Goal: Transaction & Acquisition: Purchase product/service

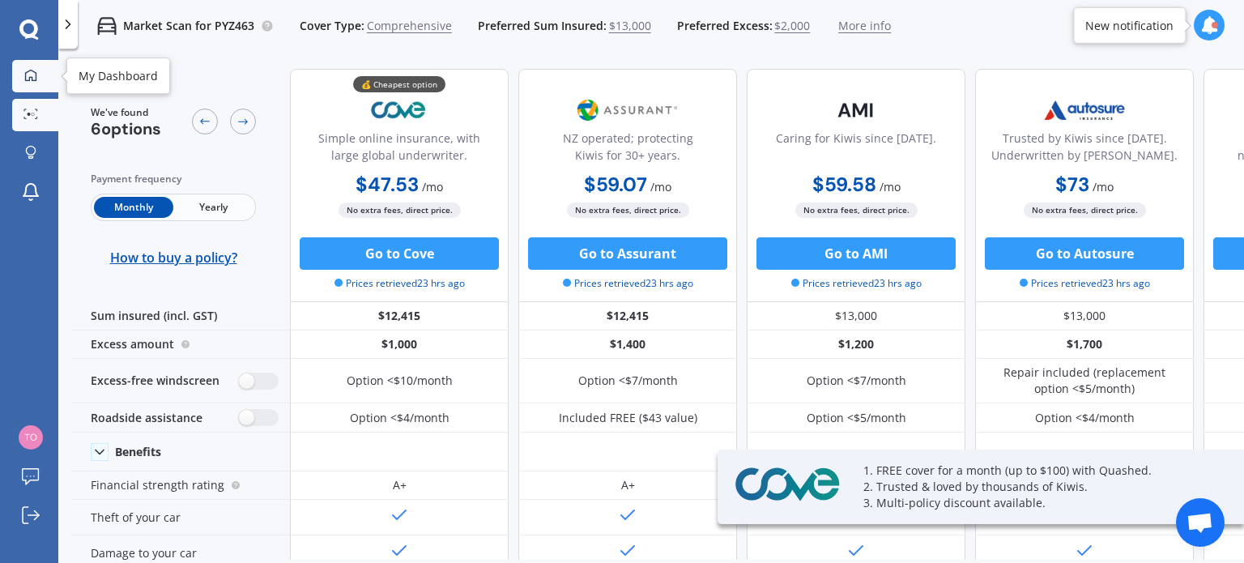
click at [30, 79] on icon at bounding box center [30, 75] width 13 height 13
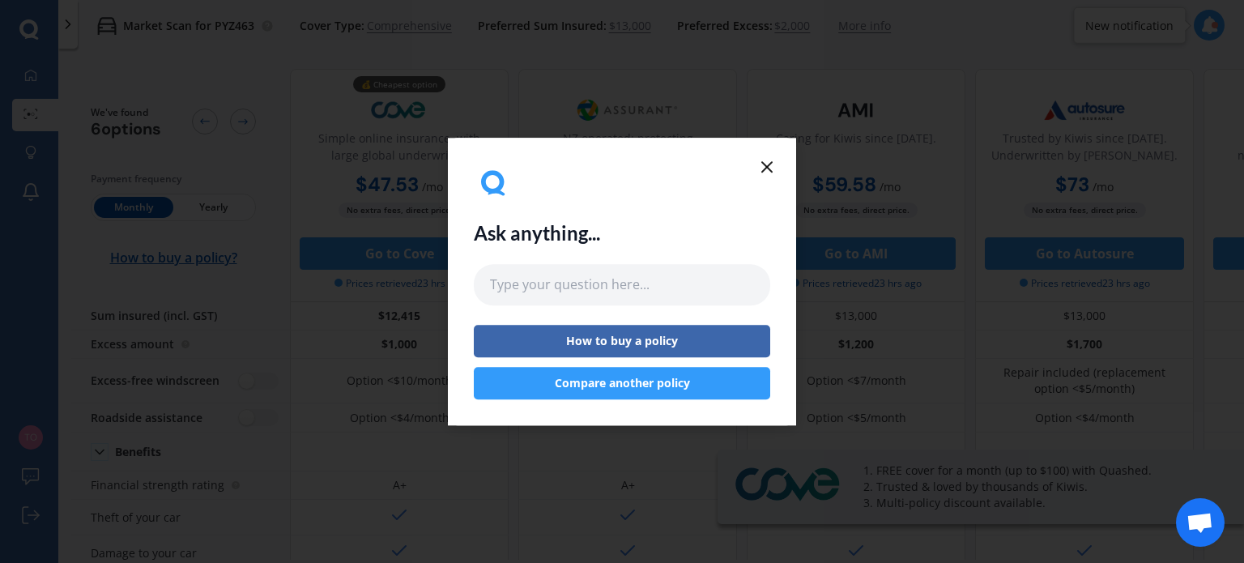
click at [768, 167] on line at bounding box center [767, 167] width 10 height 10
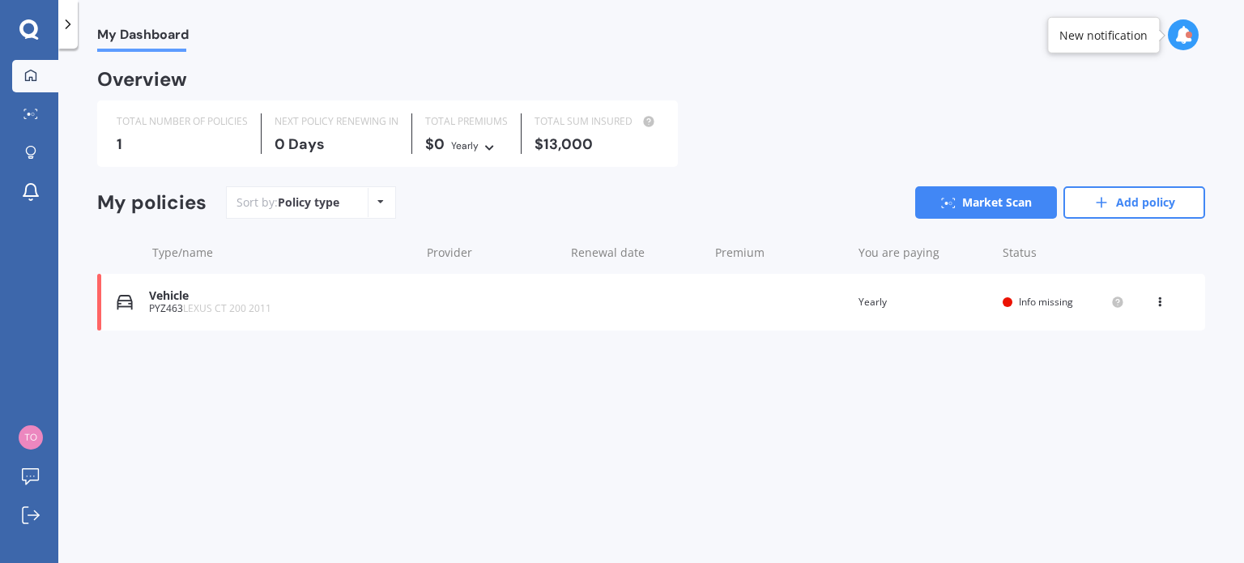
click at [1177, 41] on icon at bounding box center [1183, 35] width 18 height 18
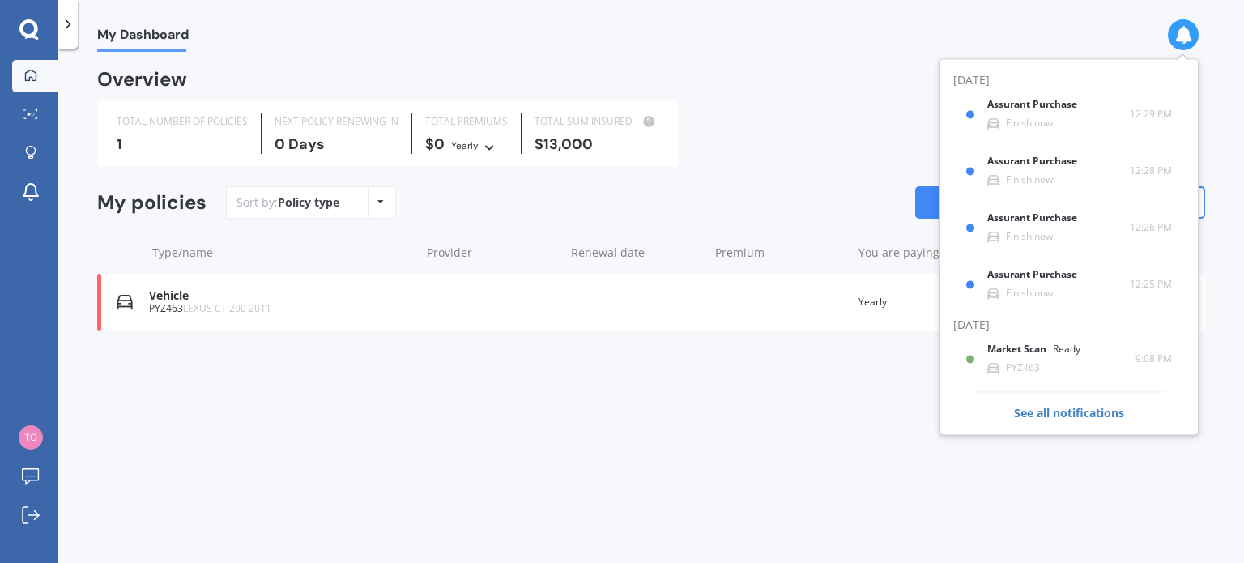
click at [492, 394] on div "My Dashboard Overview TOTAL NUMBER OF POLICIES 1 NEXT POLICY RENEWING IN 0 Days…" at bounding box center [650, 309] width 1185 height 514
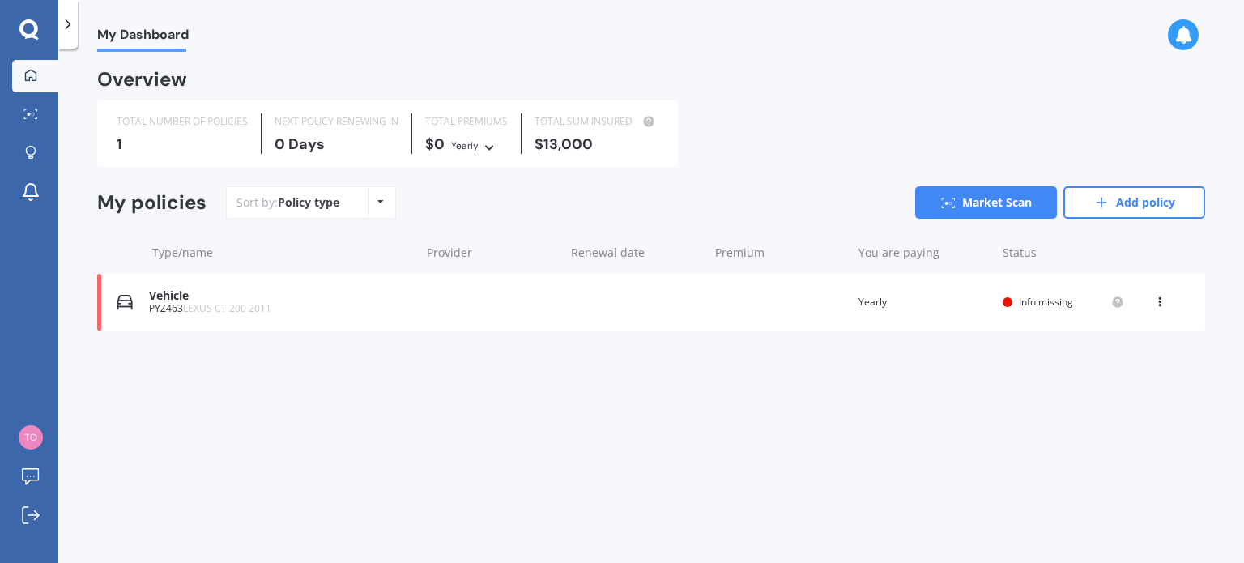
click at [194, 297] on div "Vehicle" at bounding box center [280, 296] width 263 height 14
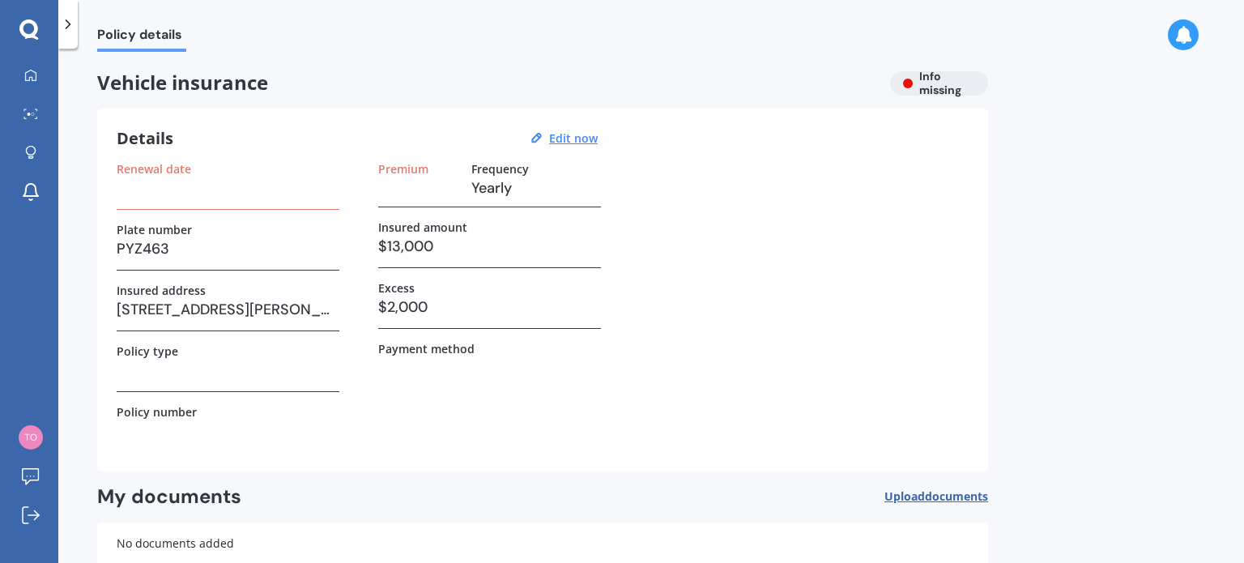
click at [180, 197] on h3 at bounding box center [228, 188] width 223 height 24
click at [168, 169] on label "Renewal date" at bounding box center [154, 169] width 74 height 14
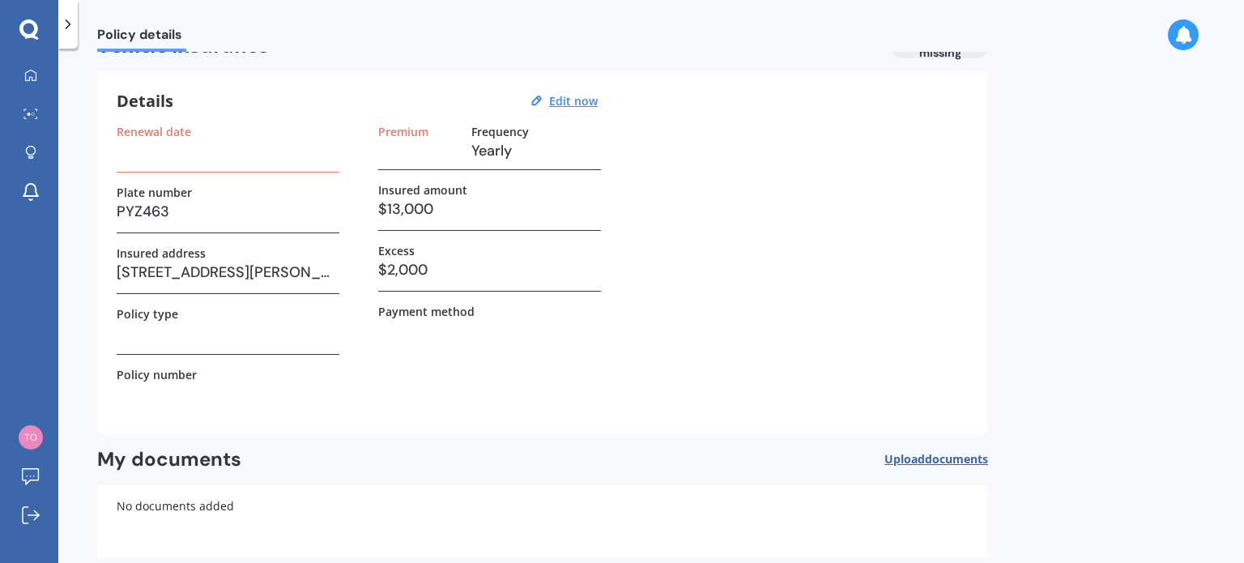
scroll to position [118, 0]
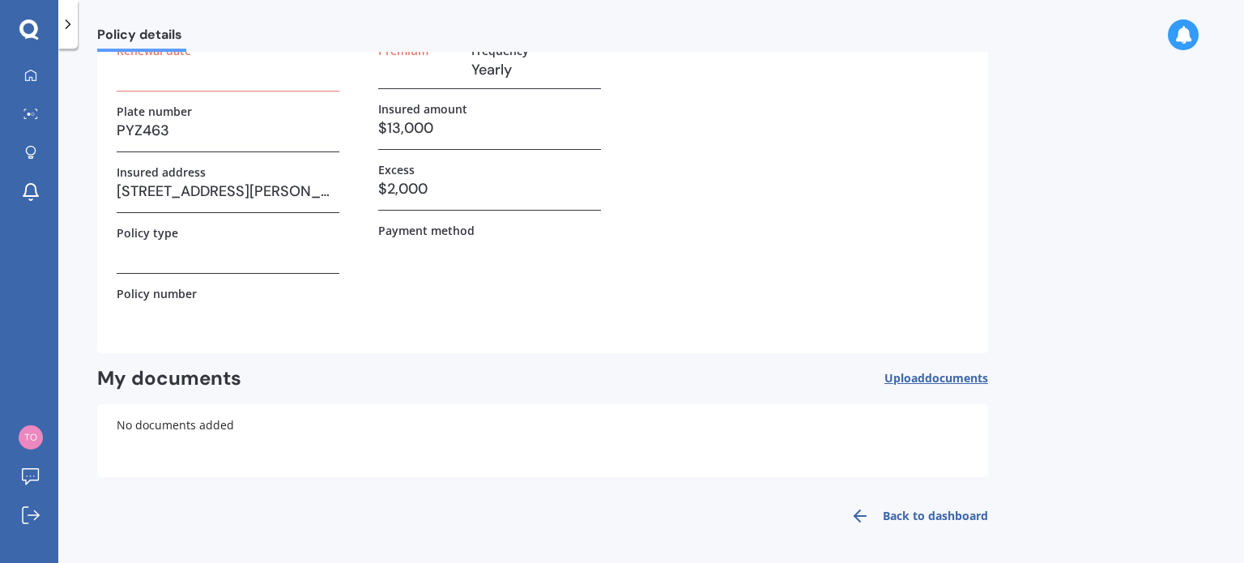
click at [928, 510] on link "Back to dashboard" at bounding box center [914, 515] width 147 height 39
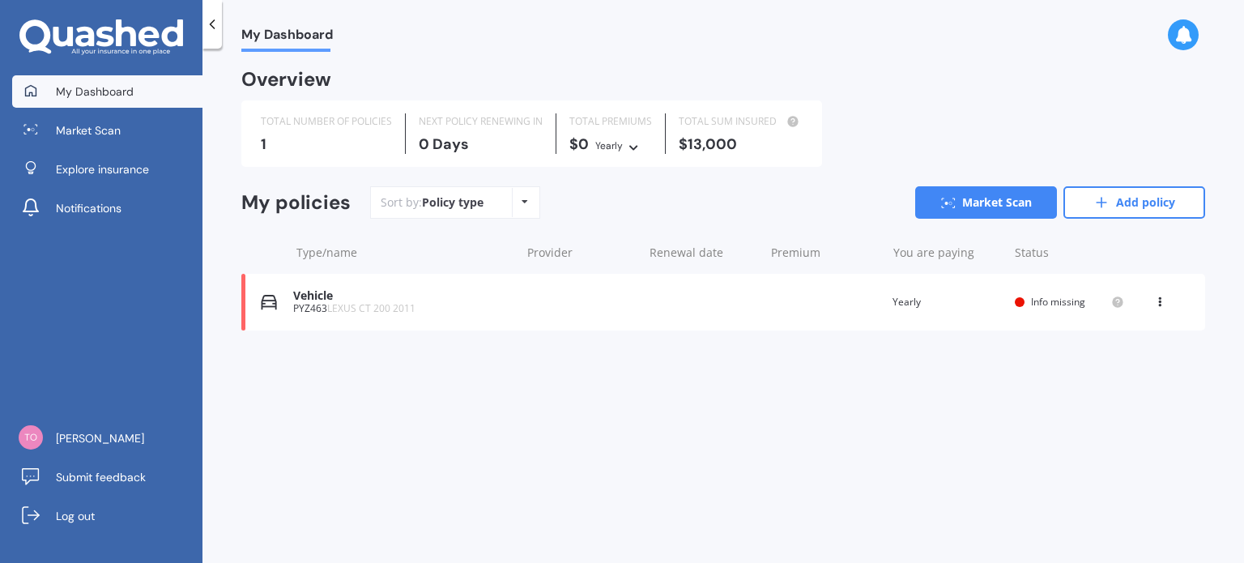
click at [304, 307] on div "PYZ463 LEXUS CT 200 2011" at bounding box center [402, 308] width 219 height 11
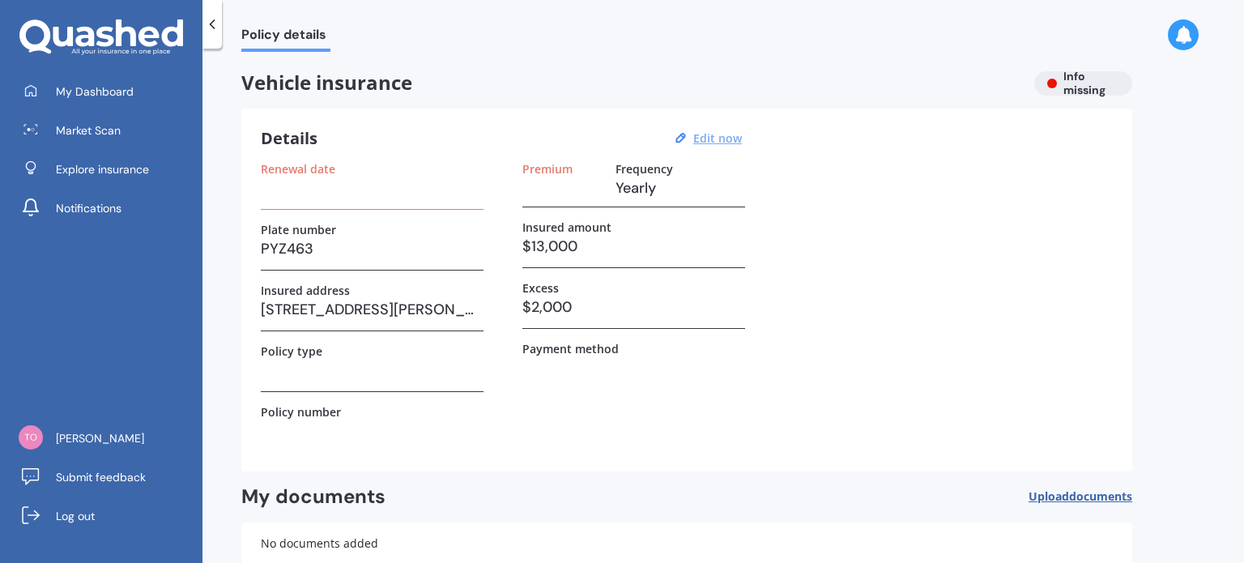
click at [719, 143] on u "Edit now" at bounding box center [717, 137] width 49 height 15
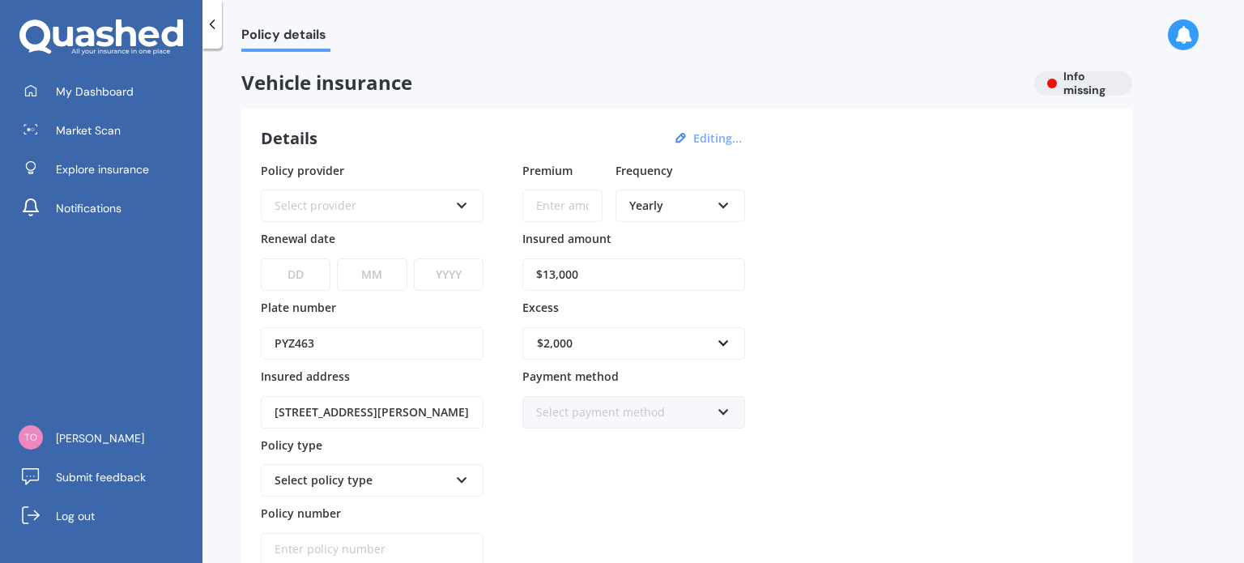
click at [445, 204] on div "Select provider" at bounding box center [362, 206] width 174 height 18
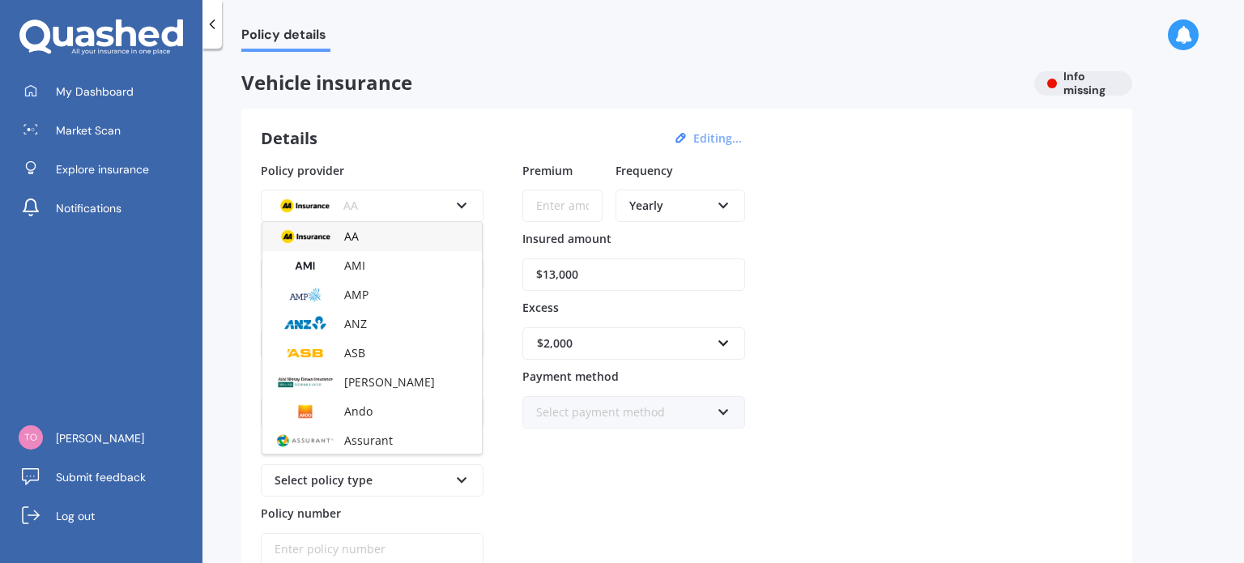
click at [445, 204] on div "AA" at bounding box center [362, 206] width 174 height 18
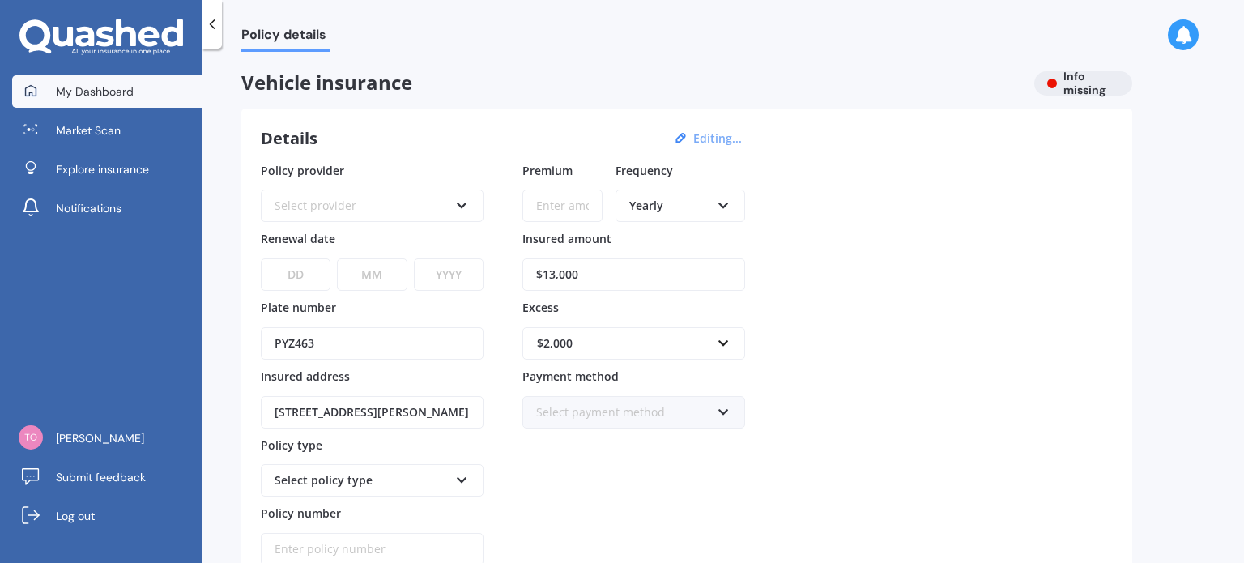
click at [117, 100] on link "My Dashboard" at bounding box center [107, 91] width 190 height 32
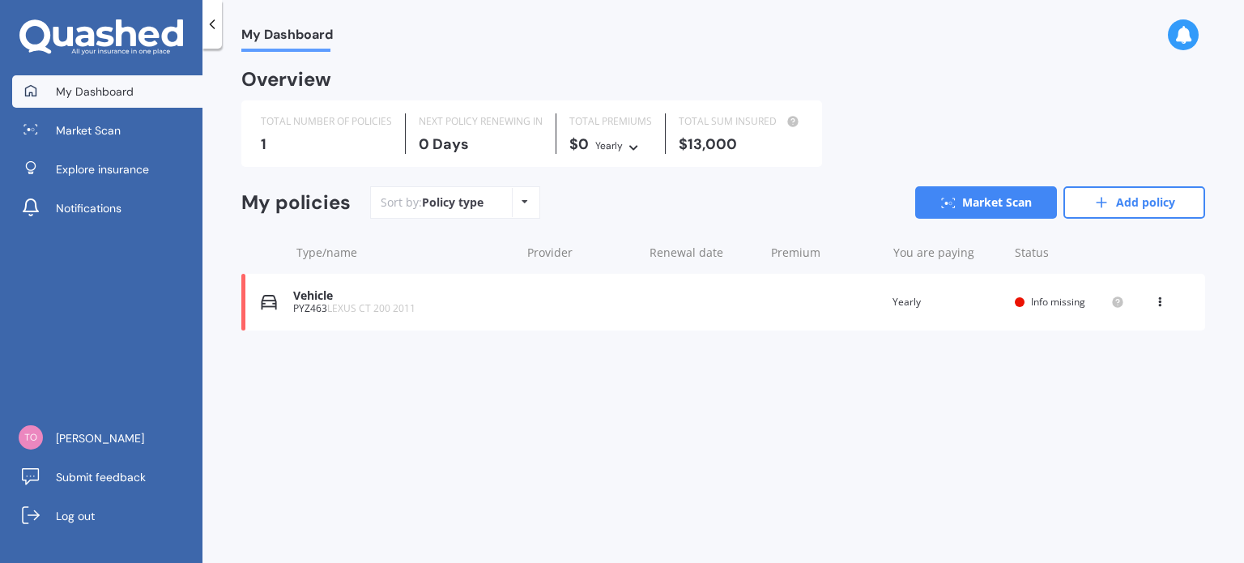
click at [1160, 307] on div "View option View policy Delete" at bounding box center [1161, 302] width 15 height 16
click at [1127, 363] on div "Delete" at bounding box center [1124, 365] width 160 height 32
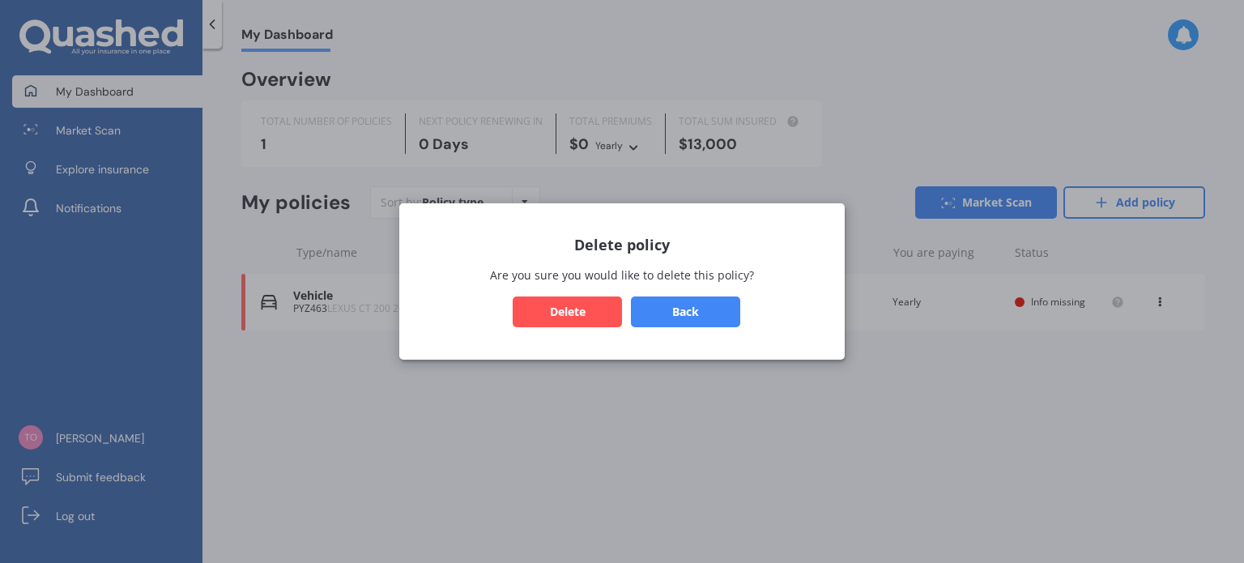
click at [572, 307] on button "Delete" at bounding box center [567, 311] width 109 height 31
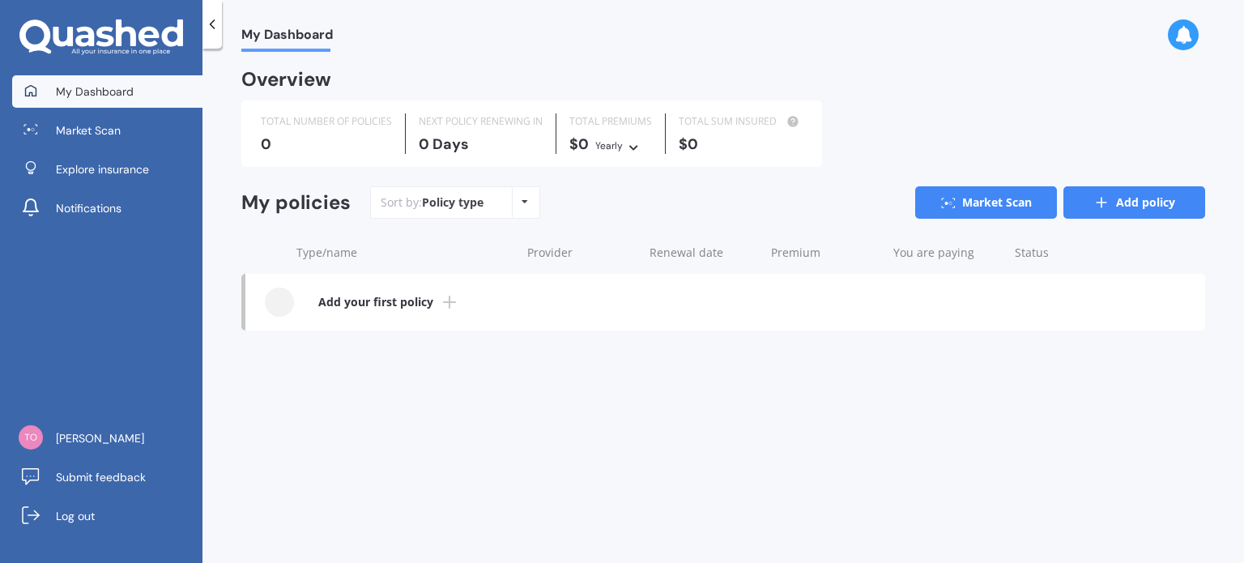
click at [1090, 199] on link "Add policy" at bounding box center [1134, 202] width 142 height 32
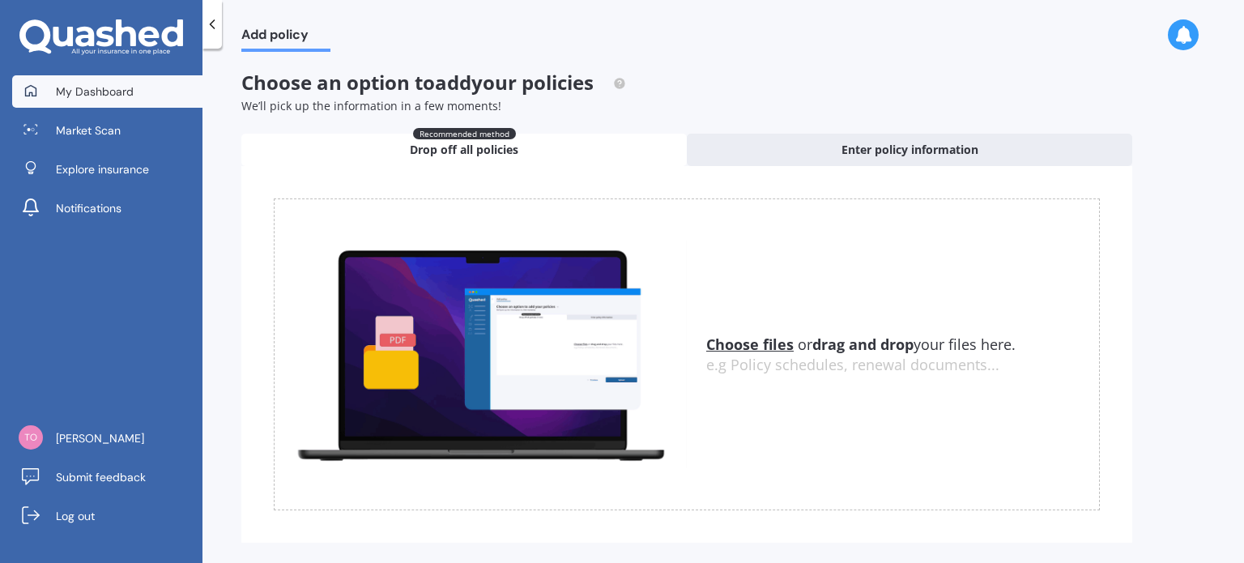
click at [100, 92] on span "My Dashboard" at bounding box center [95, 91] width 78 height 16
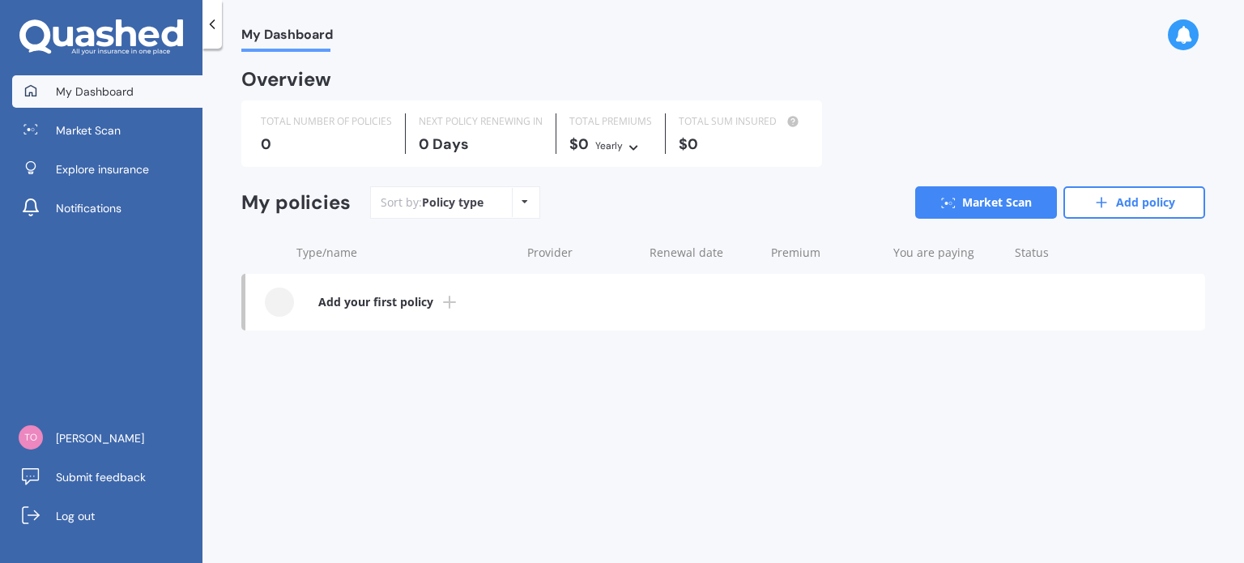
click at [365, 298] on b "Add your first policy" at bounding box center [375, 302] width 115 height 16
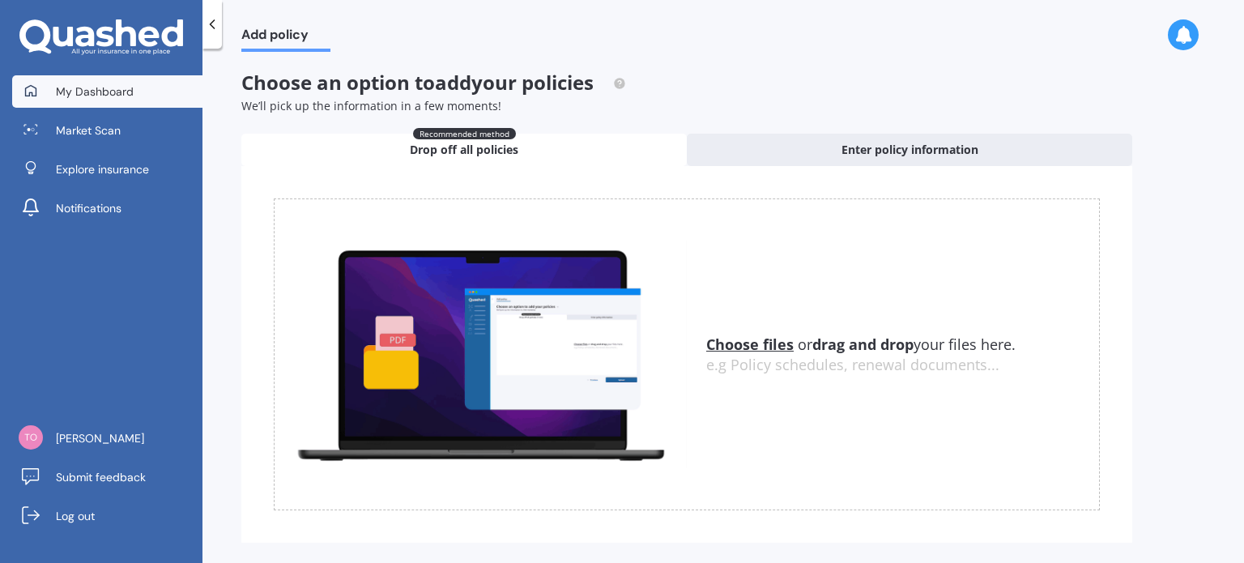
click at [74, 93] on span "My Dashboard" at bounding box center [95, 91] width 78 height 16
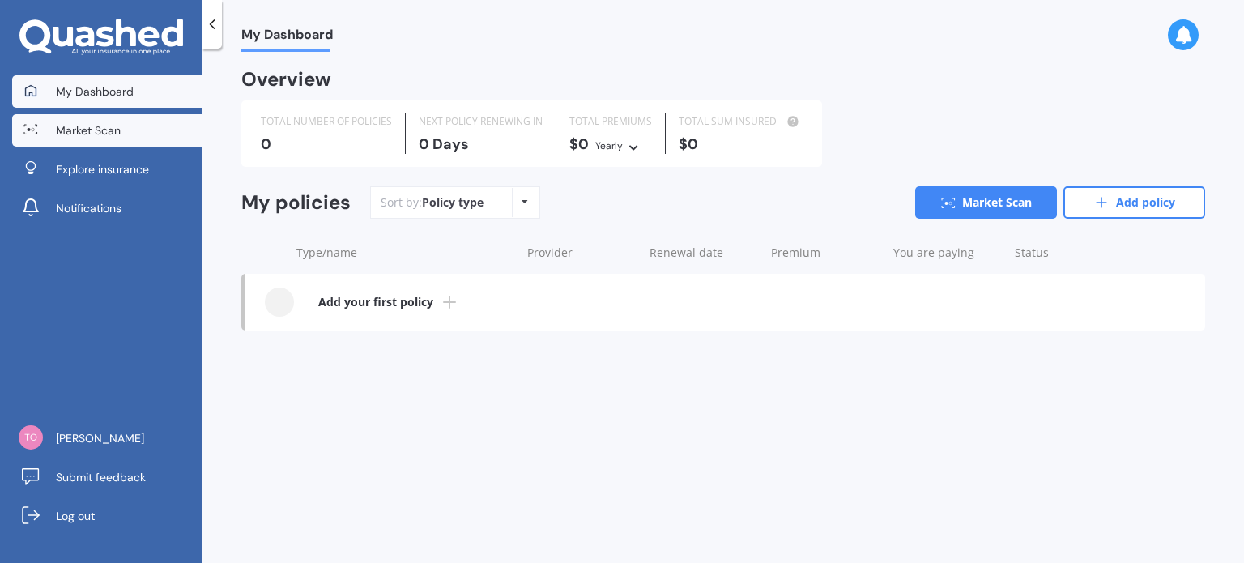
click at [94, 134] on span "Market Scan" at bounding box center [88, 130] width 65 height 16
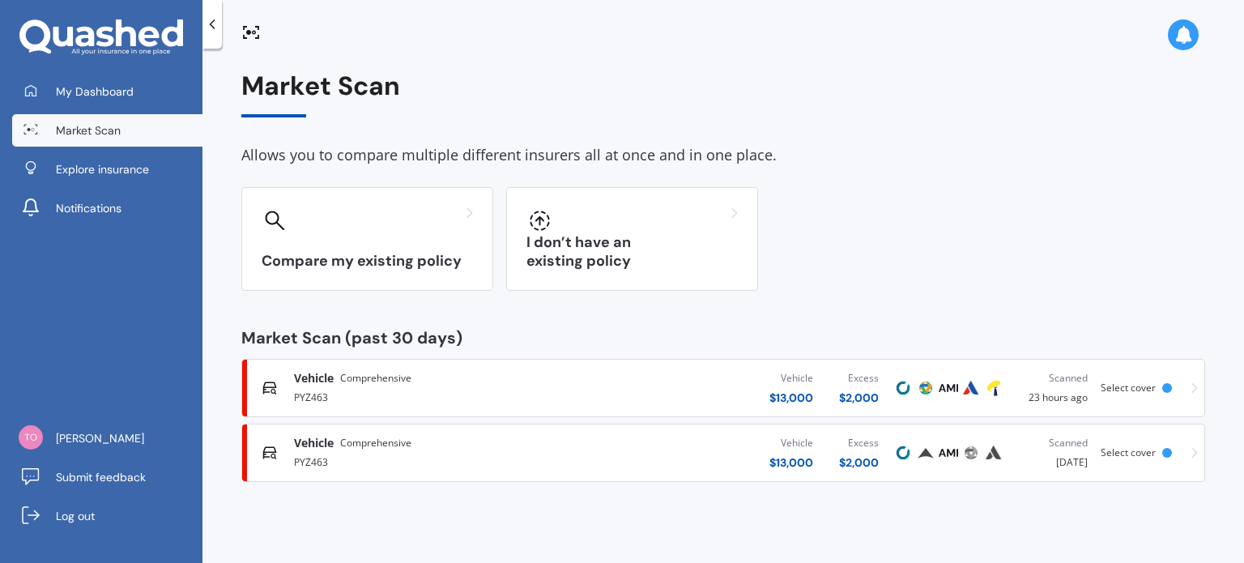
click at [327, 399] on div "PYZ463" at bounding box center [435, 395] width 283 height 19
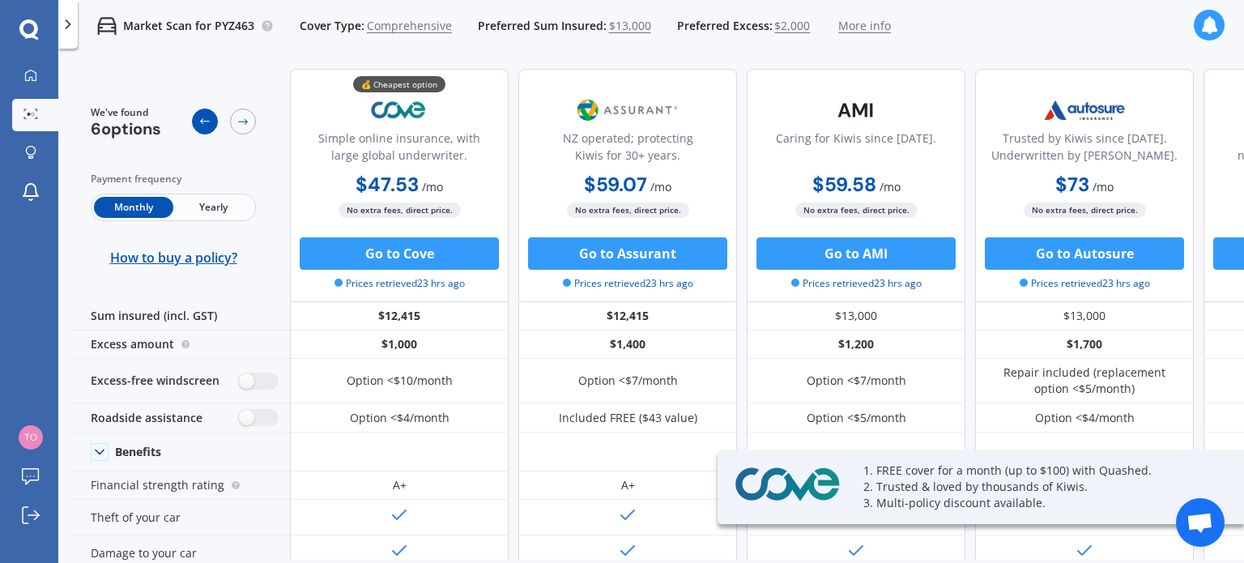
click at [205, 122] on icon at bounding box center [204, 121] width 13 height 13
click at [244, 126] on icon at bounding box center [242, 121] width 13 height 13
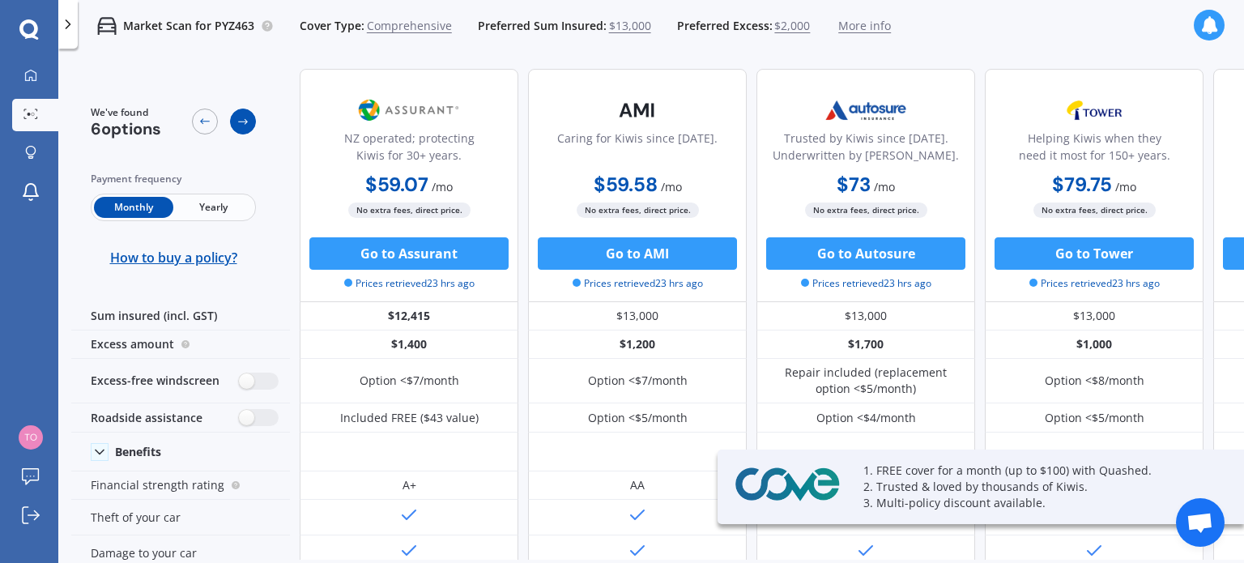
click at [244, 126] on icon at bounding box center [242, 121] width 13 height 13
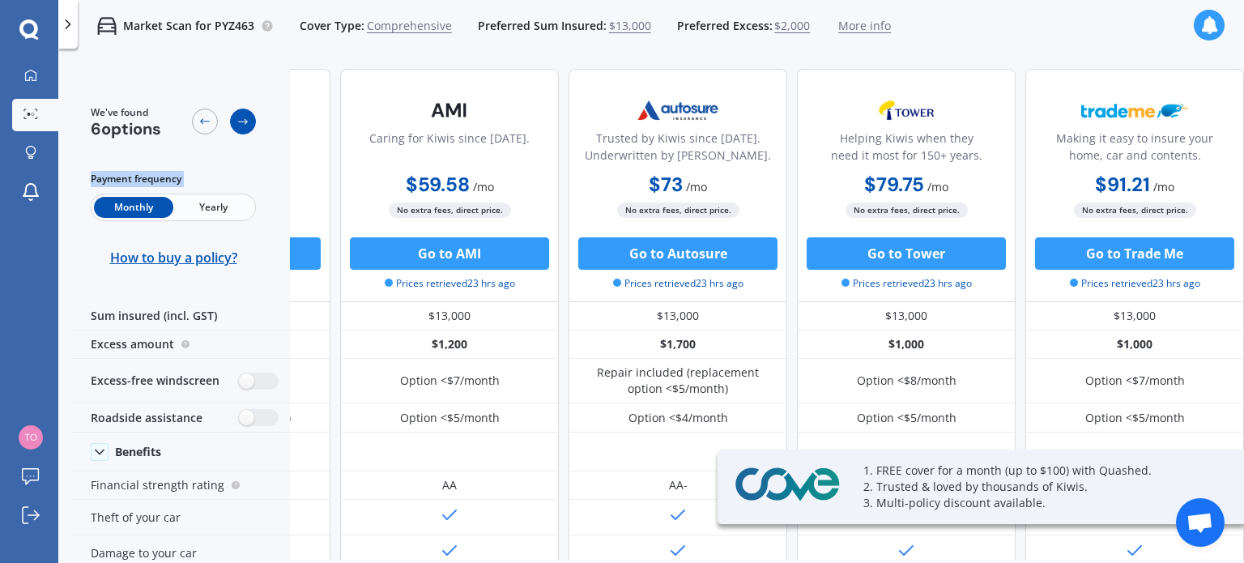
click at [244, 126] on icon at bounding box center [242, 121] width 13 height 13
click at [207, 125] on icon at bounding box center [204, 121] width 13 height 13
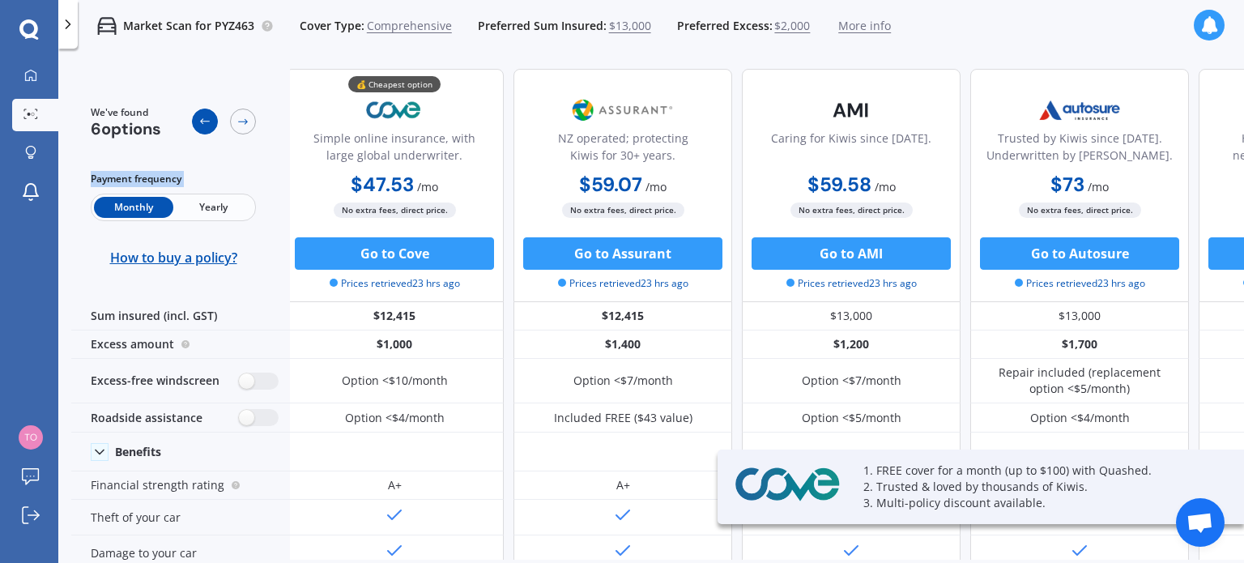
click at [208, 125] on icon at bounding box center [204, 121] width 13 height 13
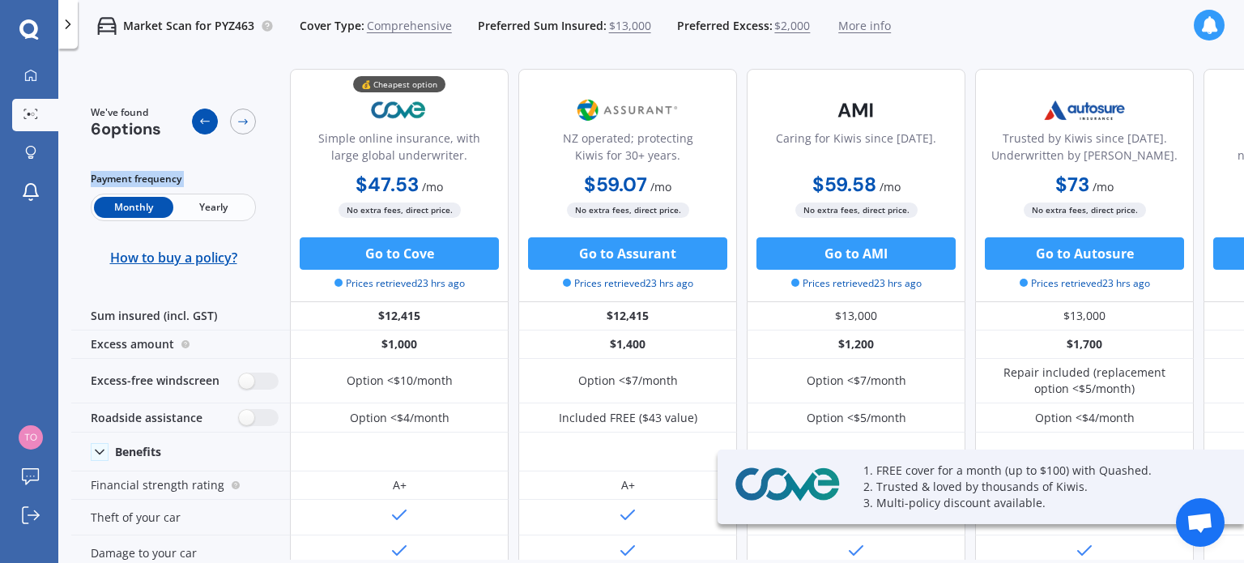
click at [208, 126] on icon at bounding box center [204, 121] width 13 height 13
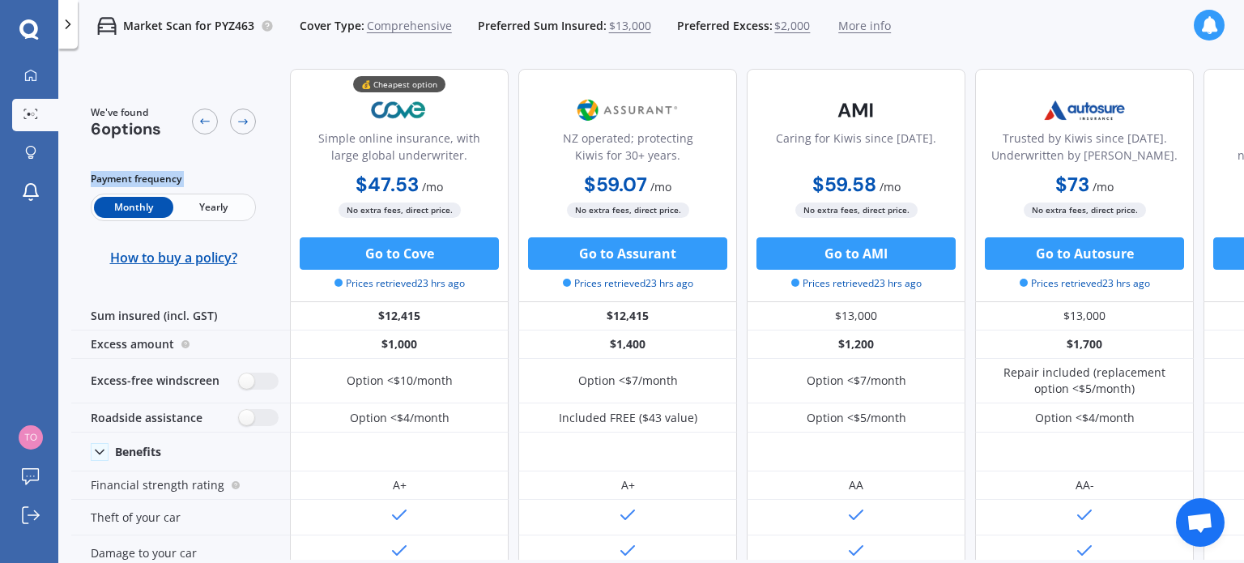
click at [146, 203] on span "Monthly" at bounding box center [133, 207] width 79 height 21
click at [140, 204] on span "Monthly" at bounding box center [133, 207] width 79 height 21
click at [201, 203] on span "Yearly" at bounding box center [212, 207] width 79 height 21
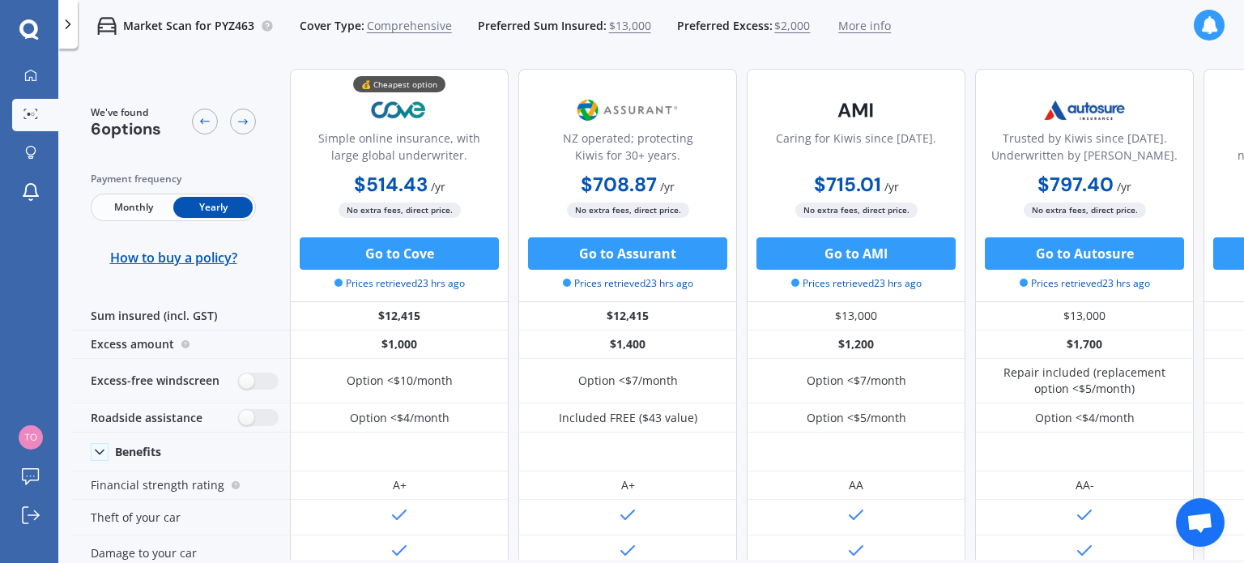
click at [71, 20] on icon at bounding box center [68, 24] width 16 height 16
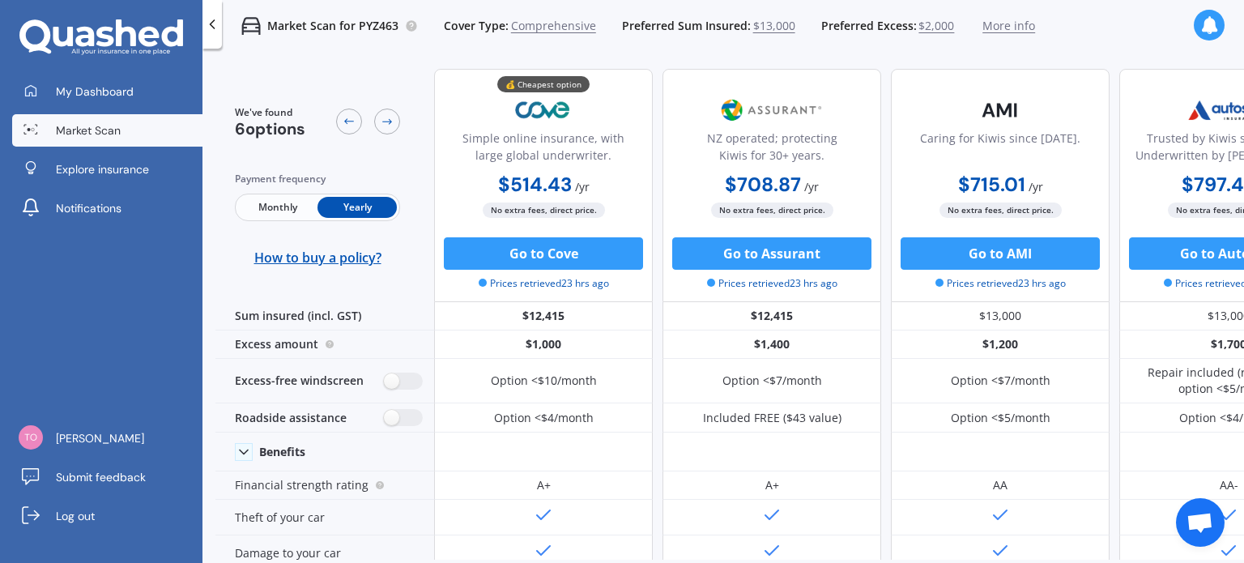
click at [84, 127] on span "Market Scan" at bounding box center [88, 130] width 65 height 16
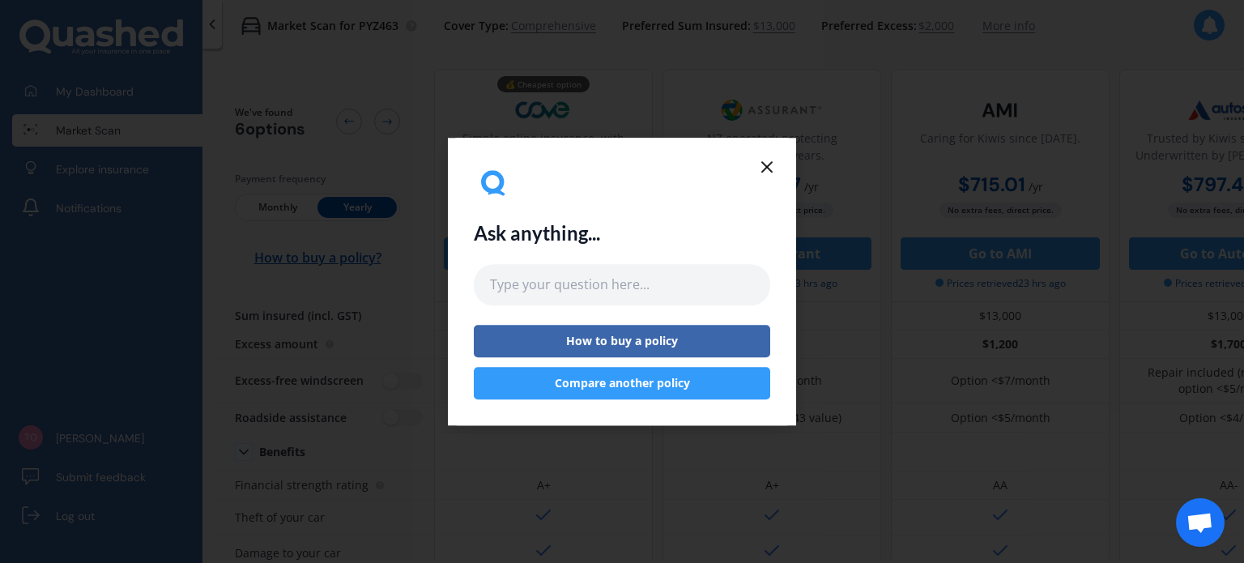
click at [763, 164] on icon at bounding box center [766, 166] width 19 height 19
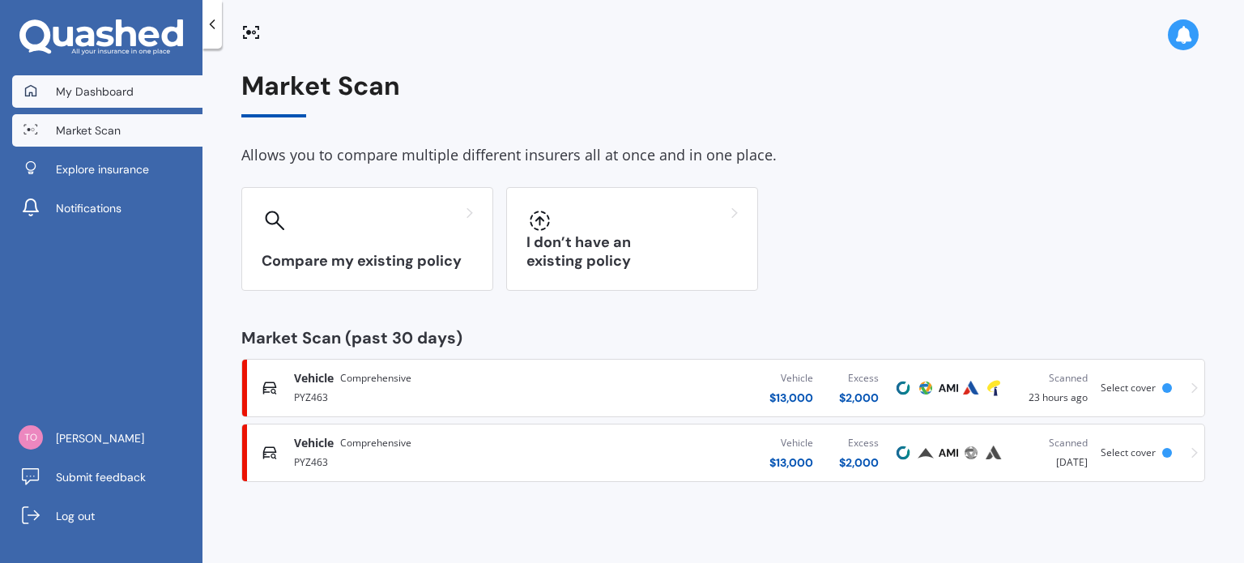
click at [115, 77] on link "My Dashboard" at bounding box center [107, 91] width 190 height 32
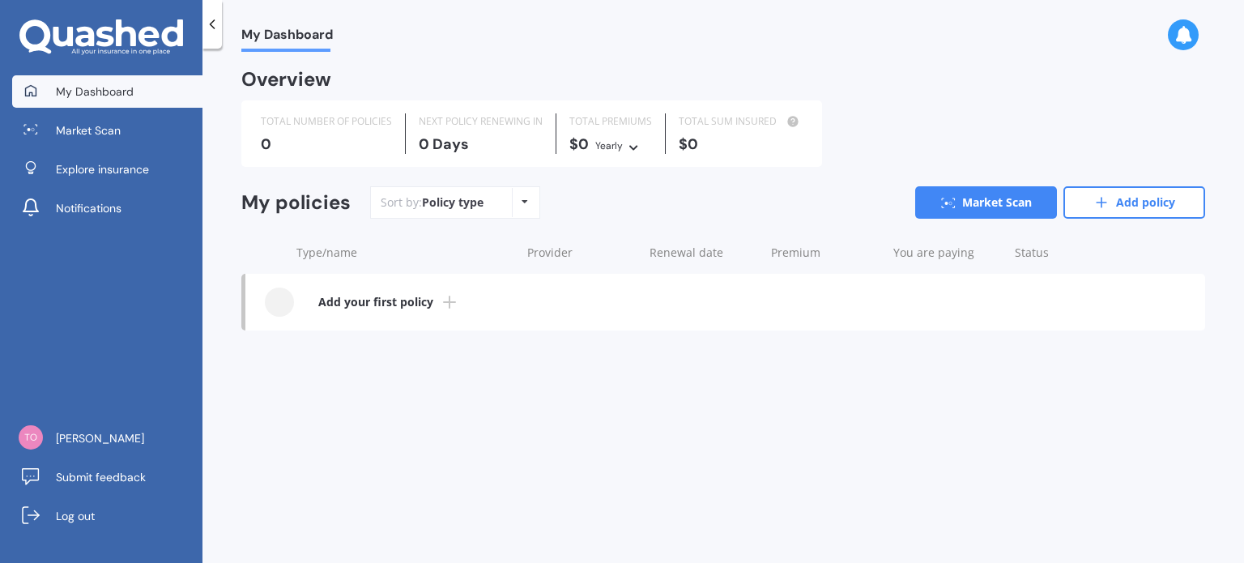
click at [131, 90] on span "My Dashboard" at bounding box center [95, 91] width 78 height 16
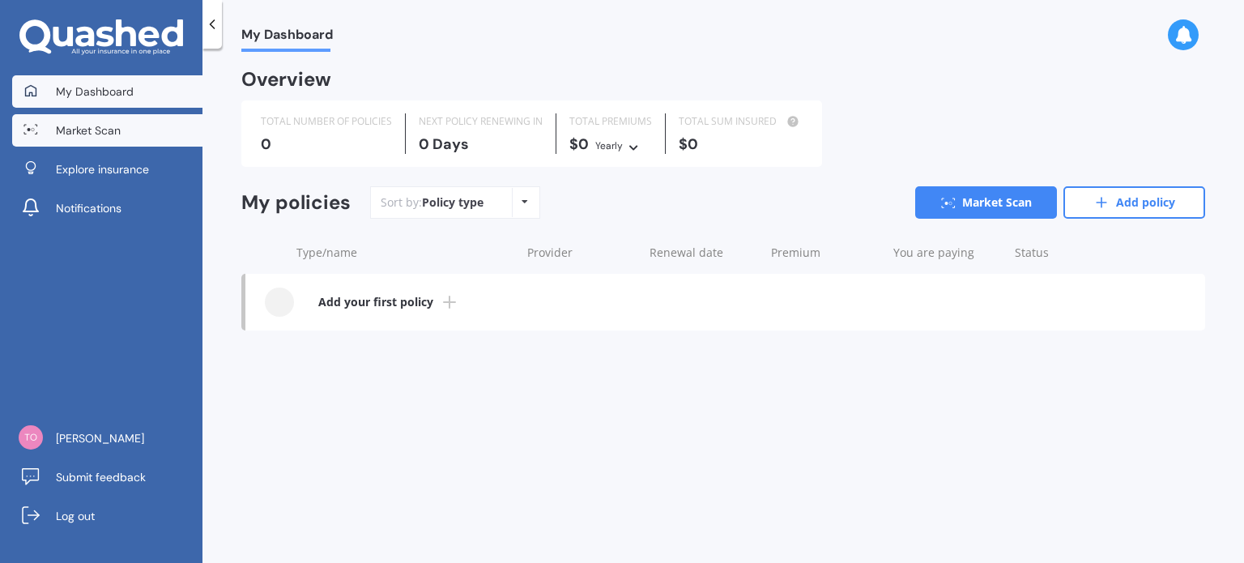
click at [94, 138] on link "Market Scan" at bounding box center [107, 130] width 190 height 32
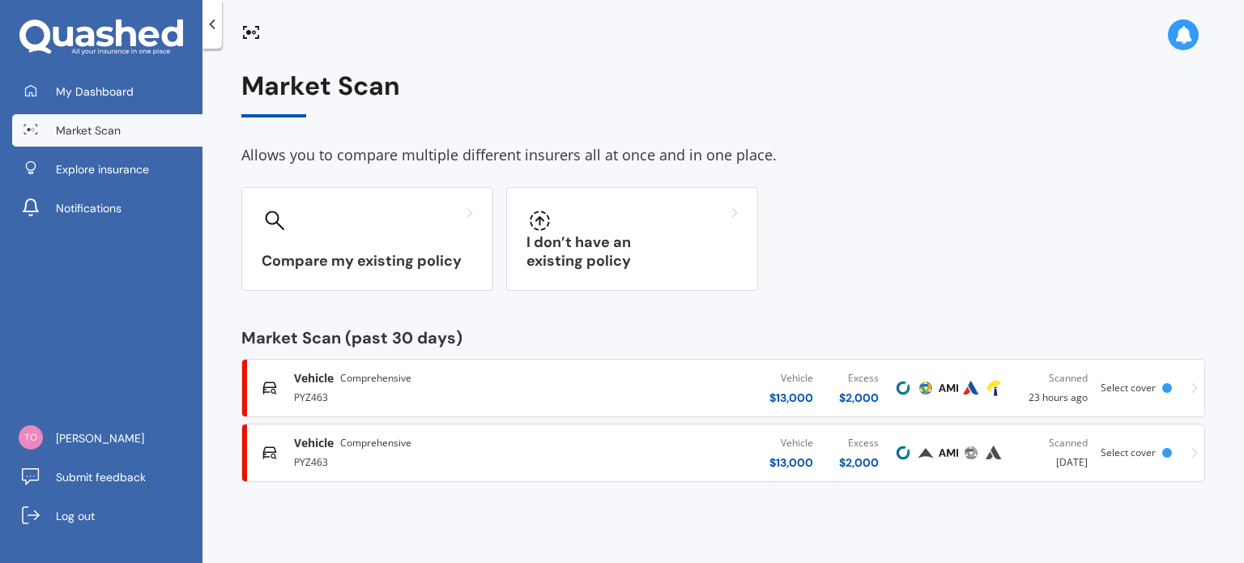
click at [347, 446] on span "Comprehensive" at bounding box center [375, 443] width 71 height 16
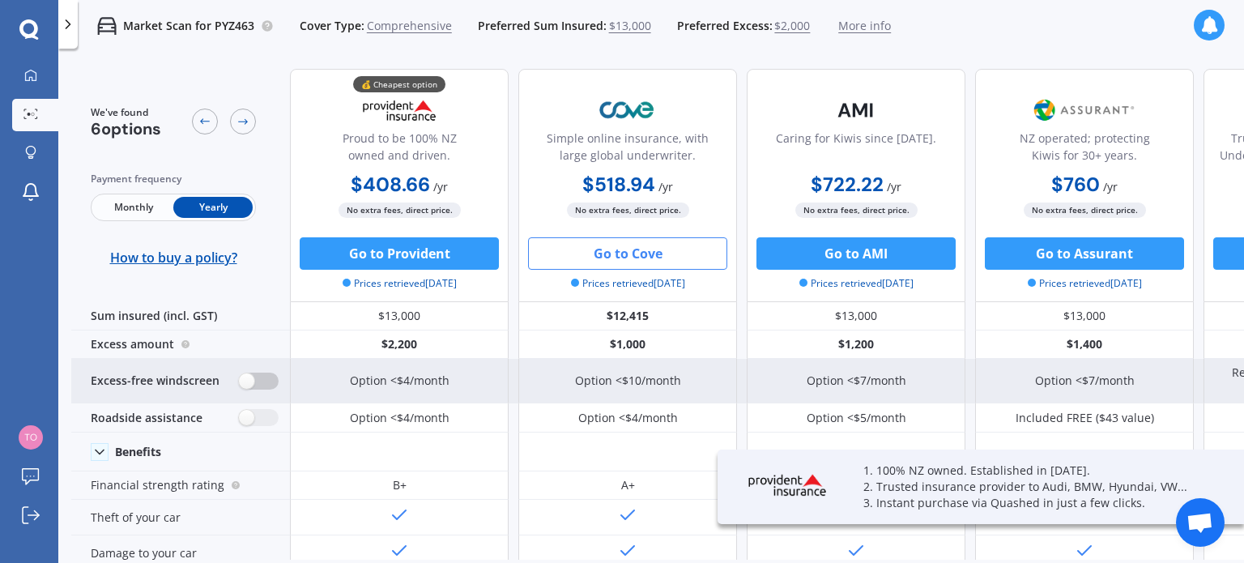
click at [255, 381] on label at bounding box center [259, 380] width 40 height 17
radio input "true"
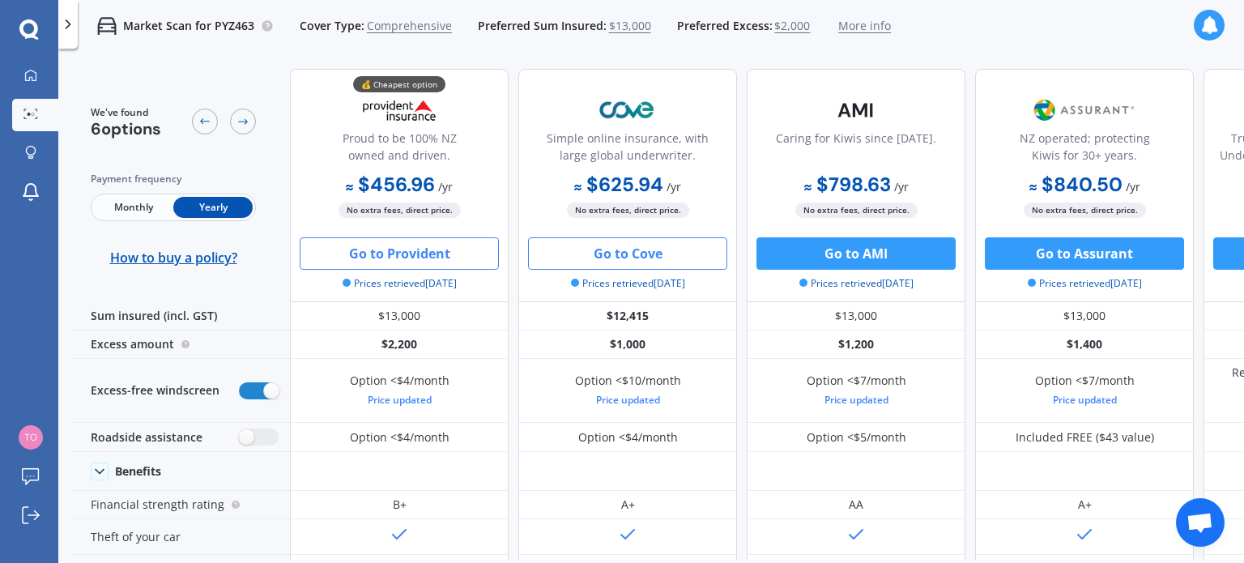
click at [359, 257] on button "Go to Provident" at bounding box center [399, 253] width 199 height 32
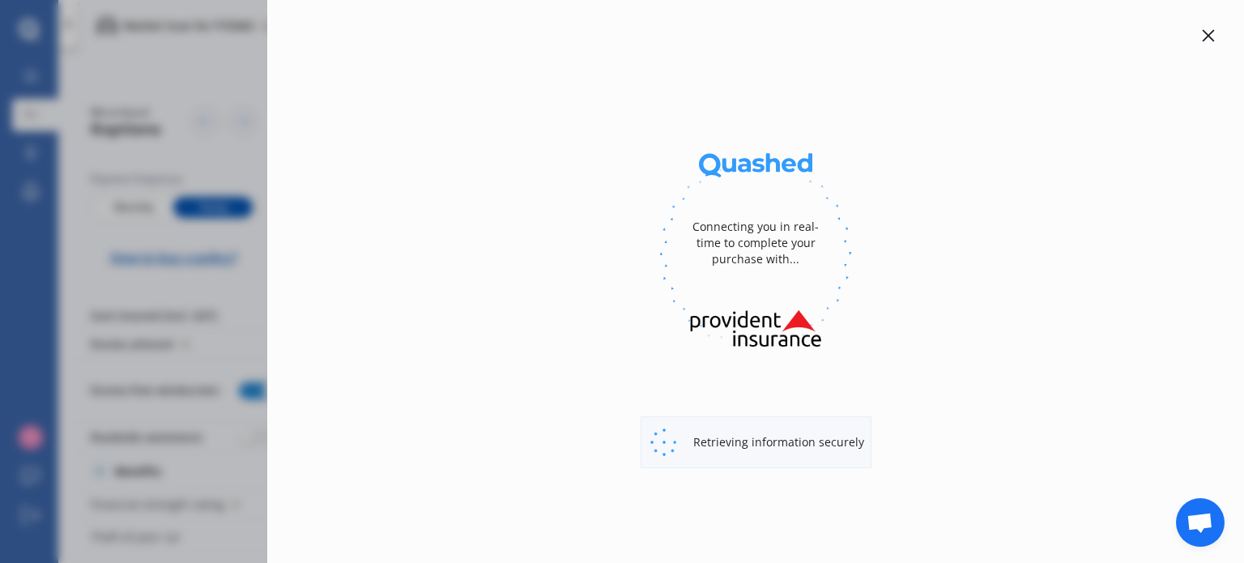
select select "1700"
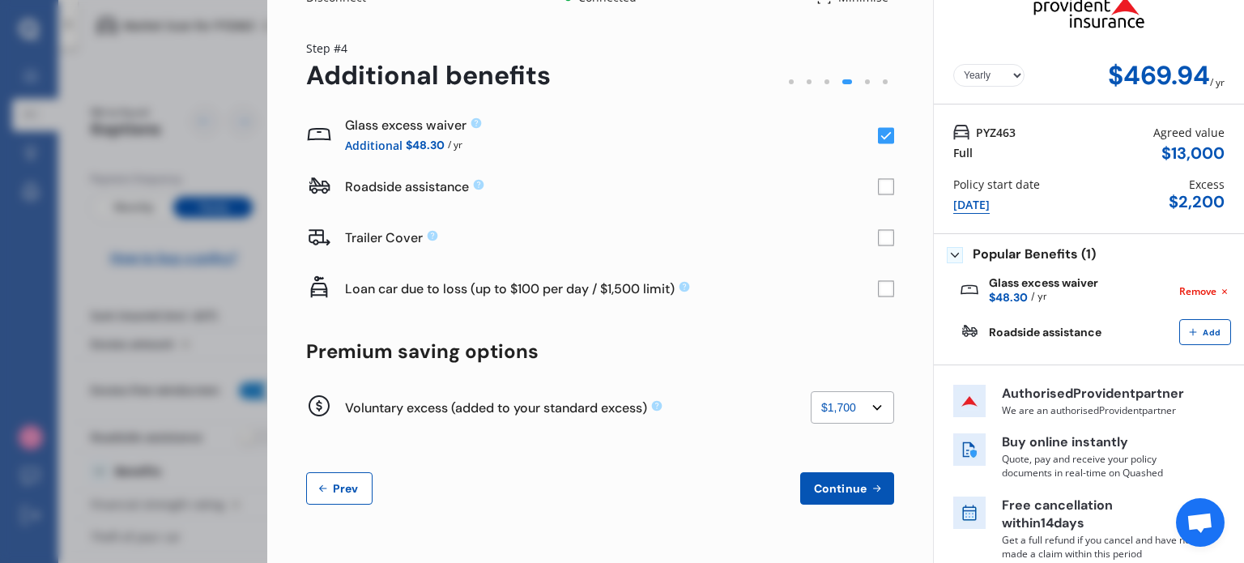
scroll to position [39, 0]
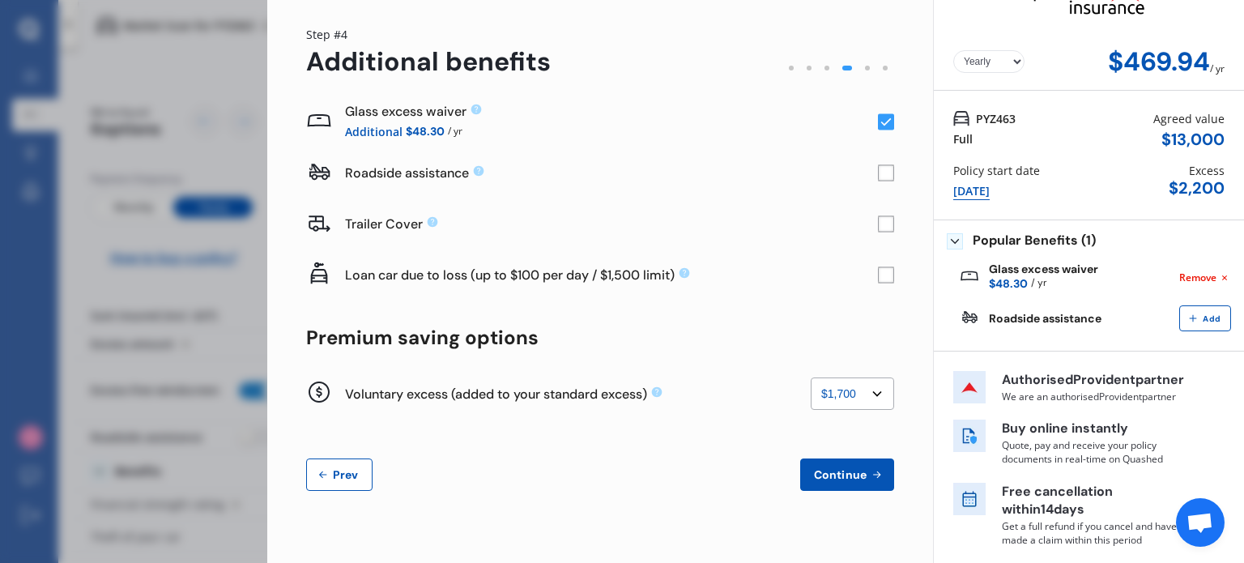
click at [845, 394] on select "None $200 $450 $700 $950 $1,200 $1,700" at bounding box center [852, 393] width 83 height 32
click at [811, 473] on span "Continue" at bounding box center [840, 474] width 59 height 13
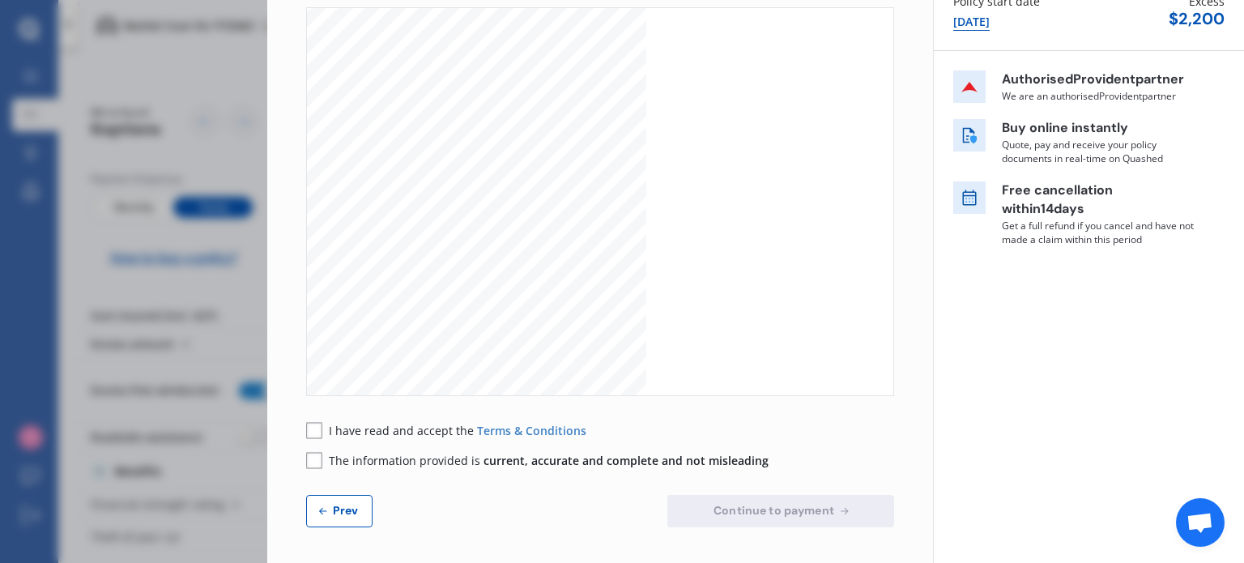
scroll to position [211, 0]
click at [385, 433] on span "I have read and accept the" at bounding box center [403, 427] width 148 height 15
click at [349, 459] on span "The information provided is current, accurate and complete and not misleading" at bounding box center [549, 457] width 440 height 15
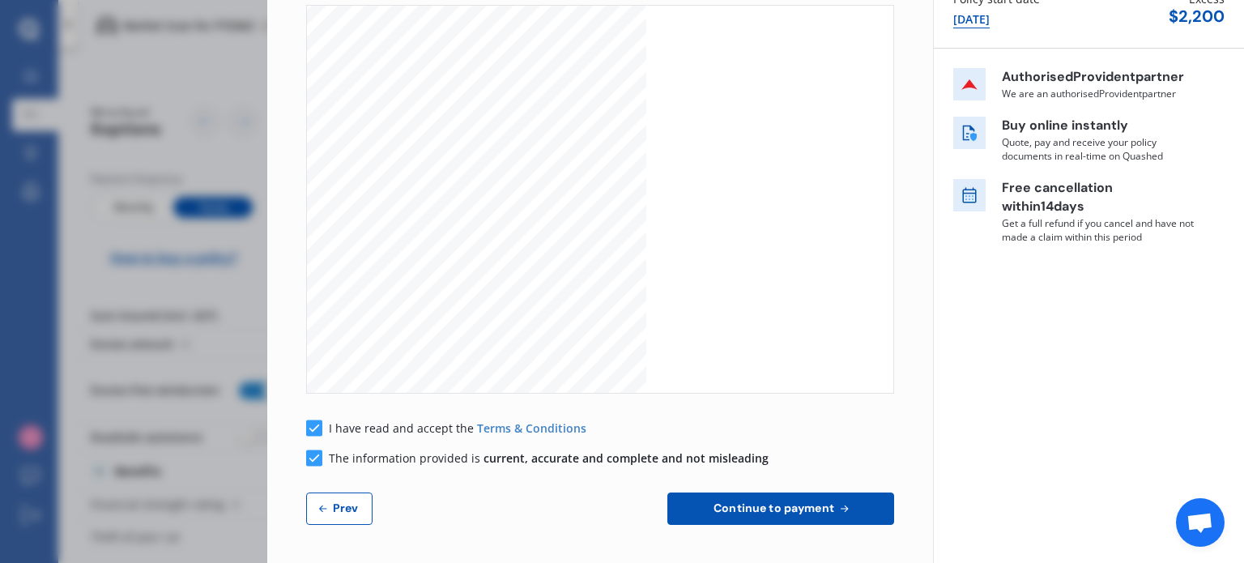
click at [716, 507] on span "Continue to payment" at bounding box center [773, 507] width 127 height 13
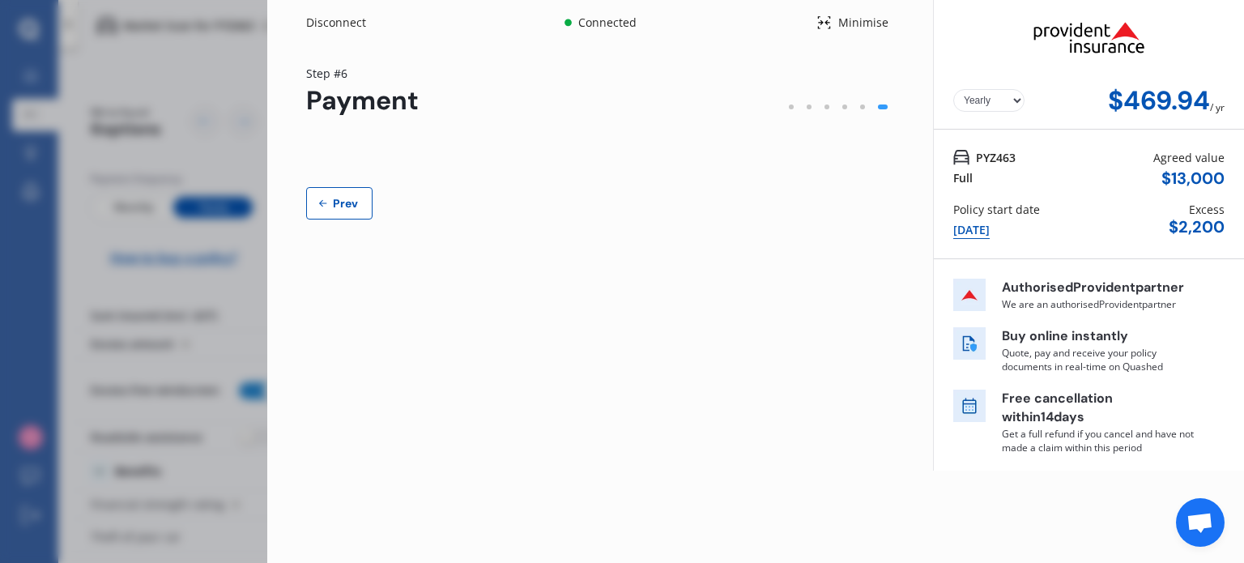
scroll to position [0, 0]
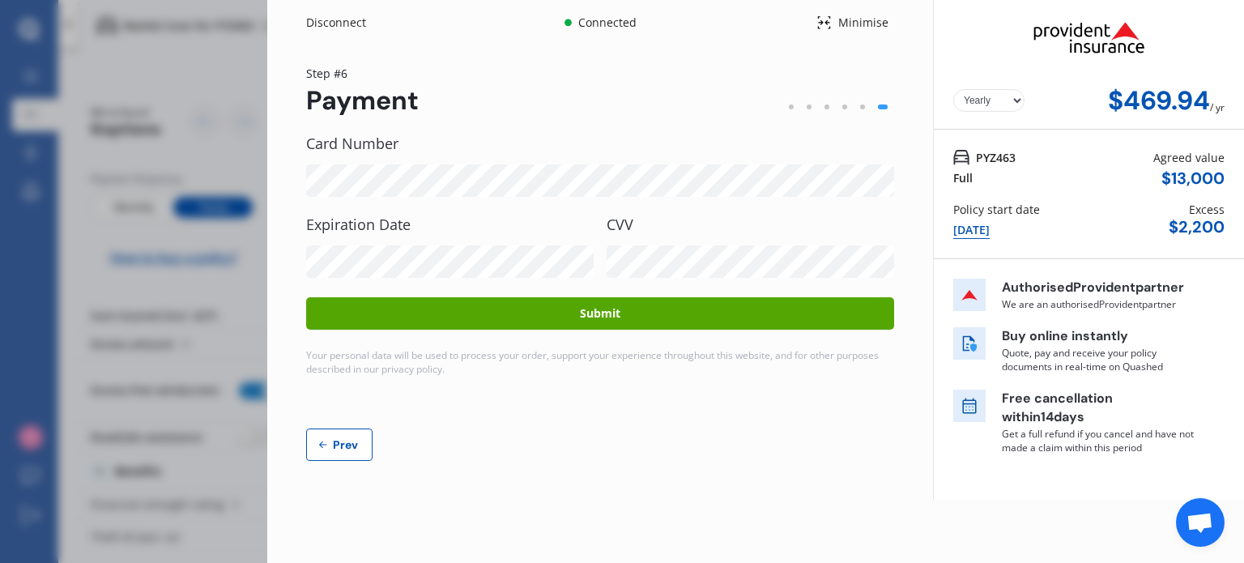
click at [386, 226] on label "Expiration Date" at bounding box center [449, 224] width 287 height 16
click at [970, 232] on div "[DATE]" at bounding box center [971, 230] width 36 height 18
select select "full"
select select "OFF-STREET"
select select "[STREET_ADDRESS][PERSON_NAME]"
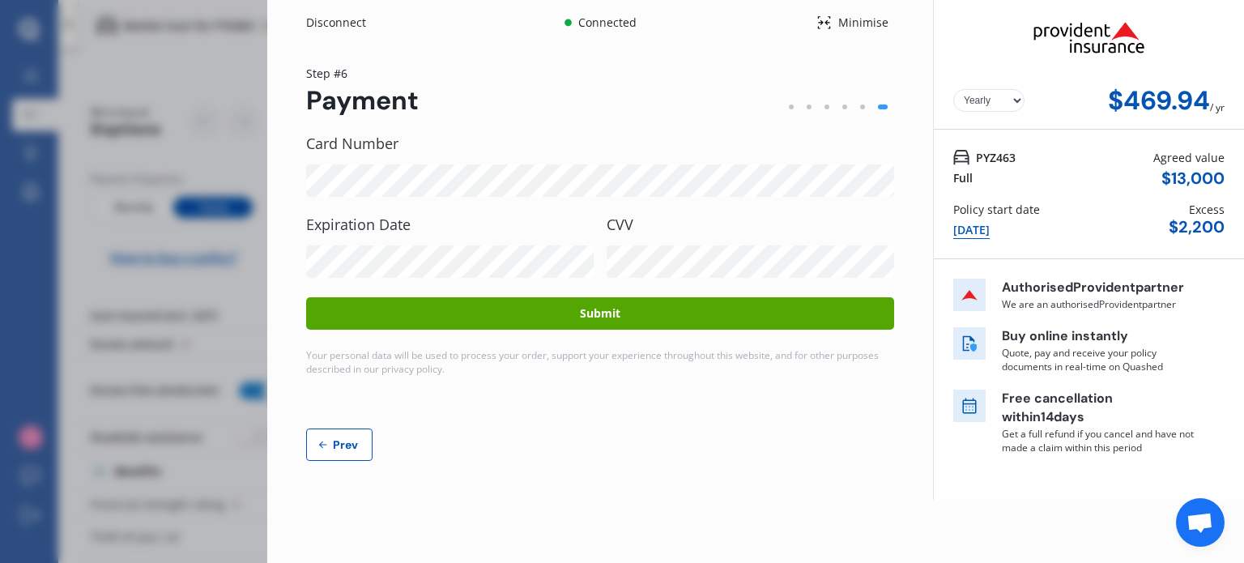
select select "LEXUS"
select select "CT 200"
select select "NZVLEXU2011AEBG"
select select "none"
select select "NO"
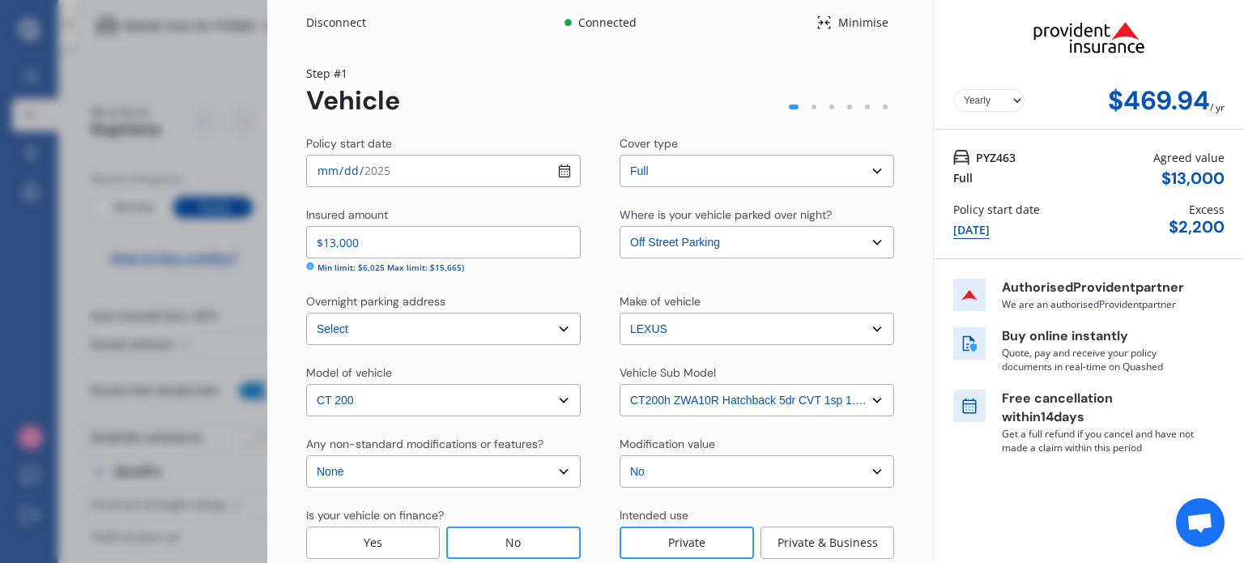
click at [560, 169] on input "[DATE]" at bounding box center [443, 171] width 275 height 32
click at [564, 168] on input "[DATE]" at bounding box center [443, 171] width 275 height 32
type input "[DATE]"
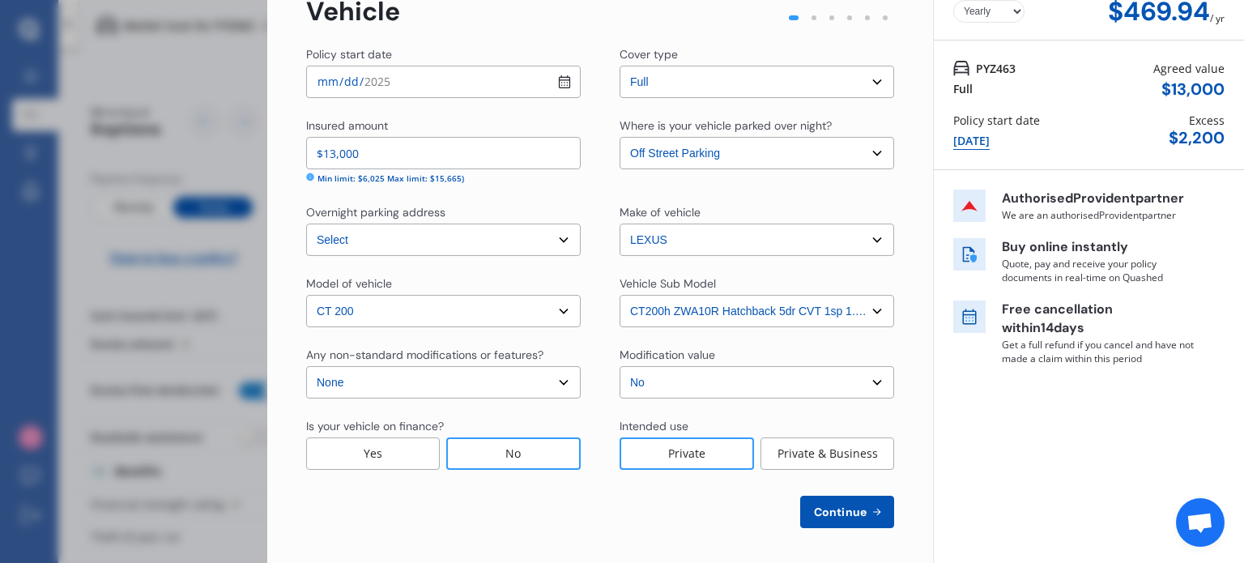
scroll to position [93, 0]
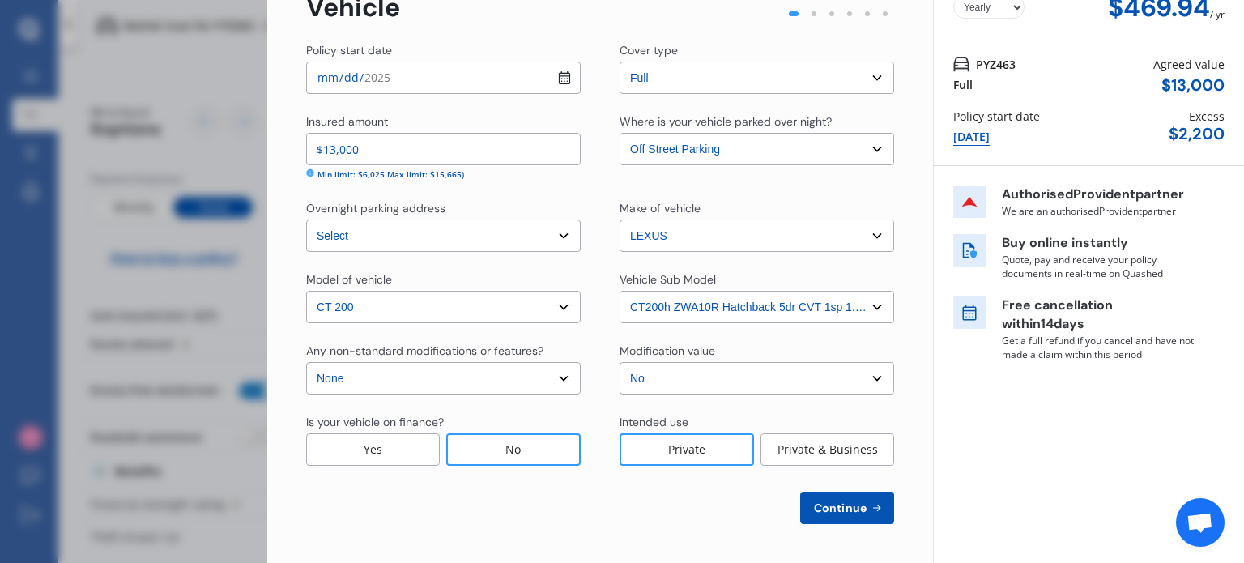
click at [823, 509] on span "Continue" at bounding box center [840, 507] width 59 height 13
select select "04"
select select "10"
select select "1966"
select select "NZ_FULL"
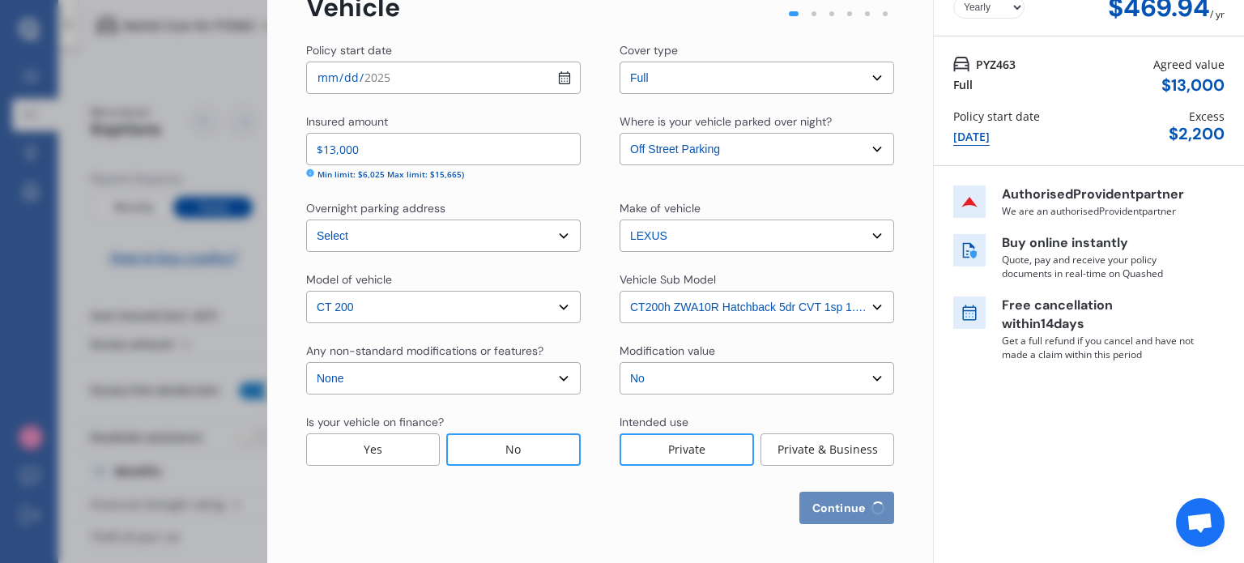
select select "0"
select select "25"
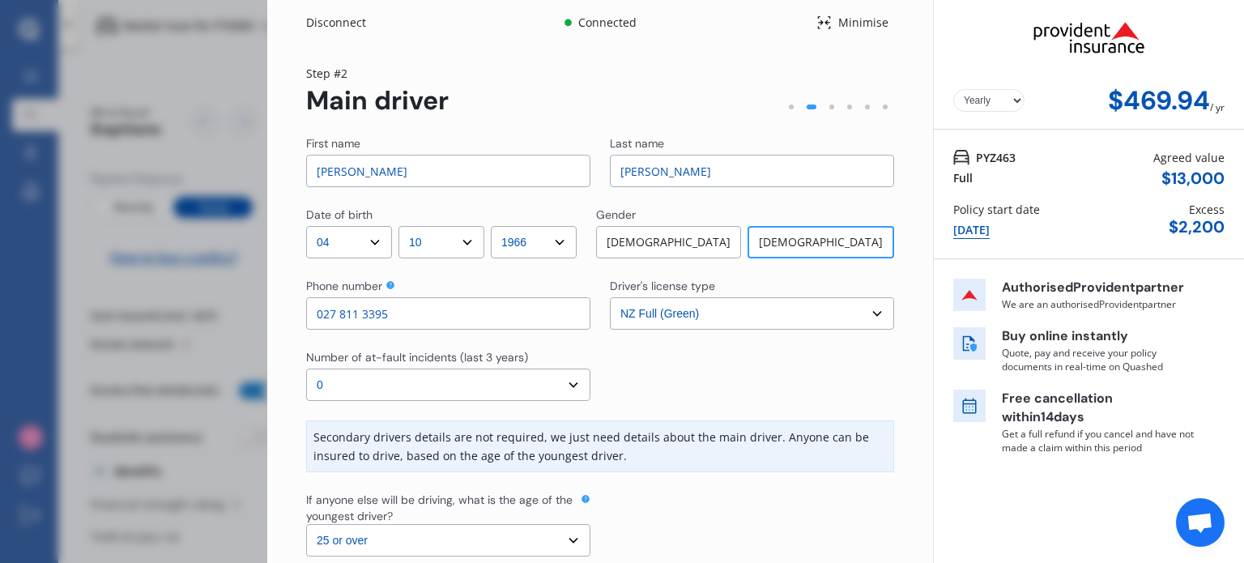
scroll to position [91, 0]
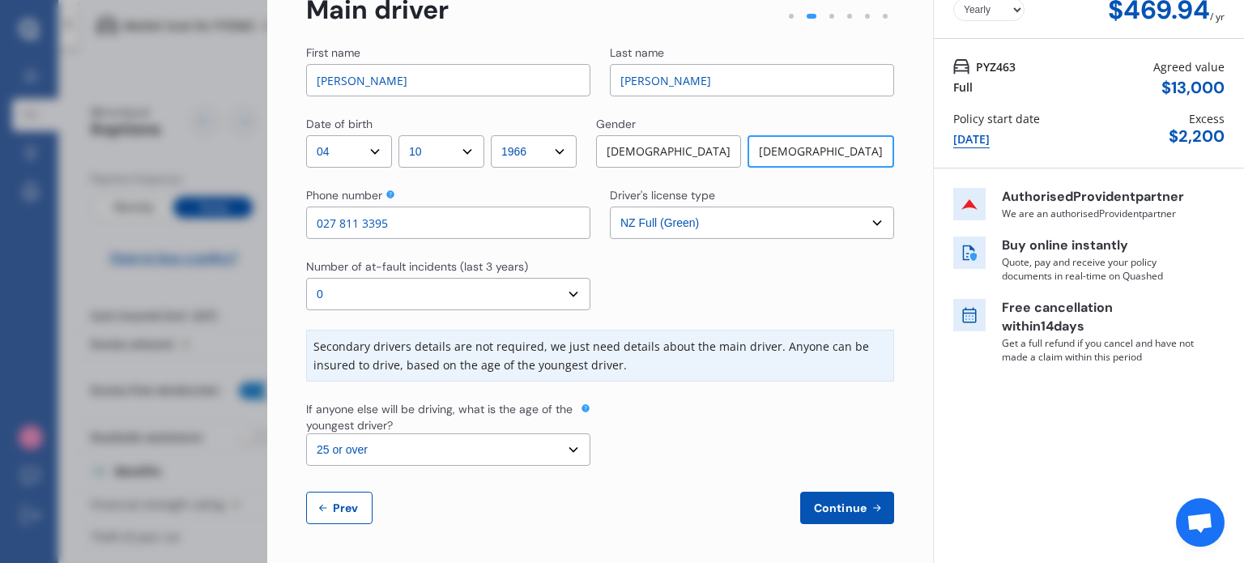
click at [814, 509] on span "Continue" at bounding box center [840, 507] width 59 height 13
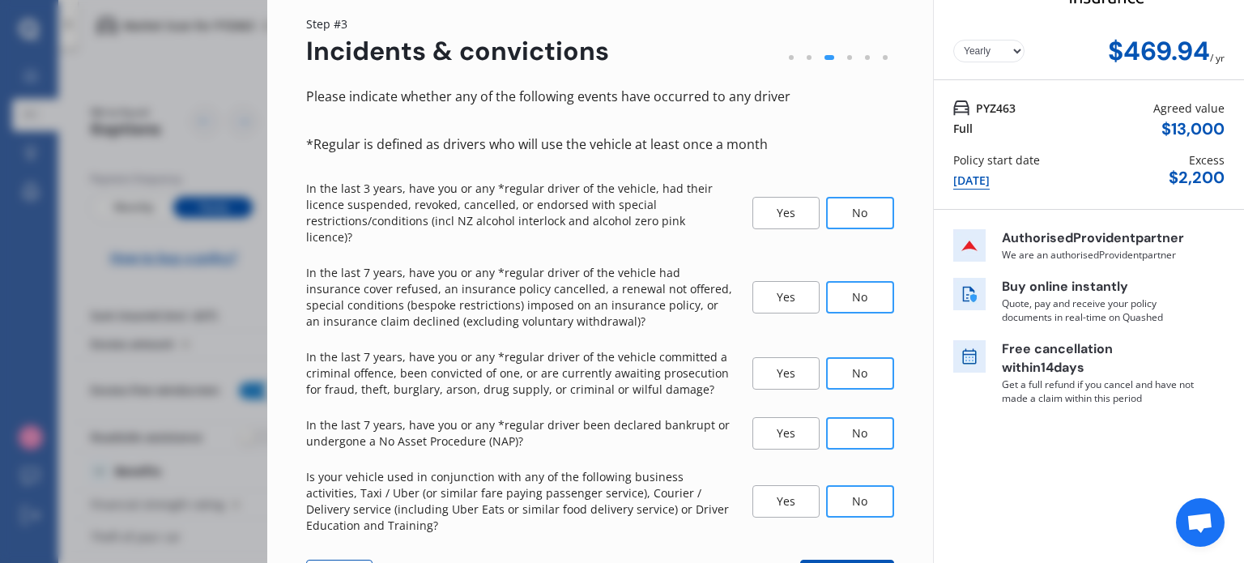
scroll to position [100, 0]
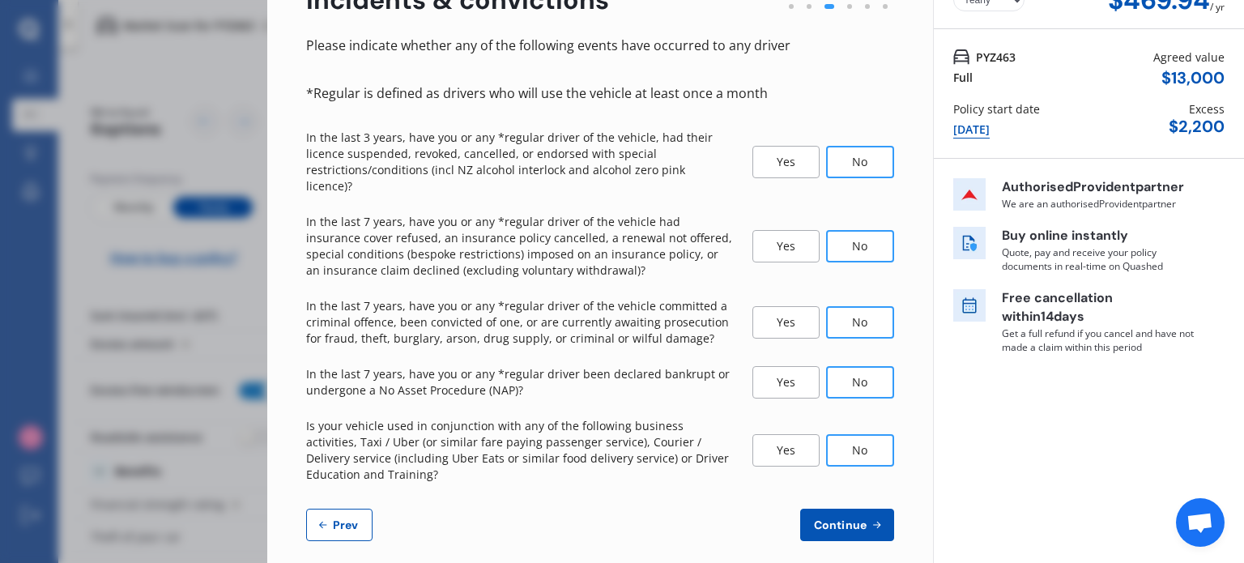
click at [816, 514] on button "Continue" at bounding box center [847, 525] width 94 height 32
select select "1700"
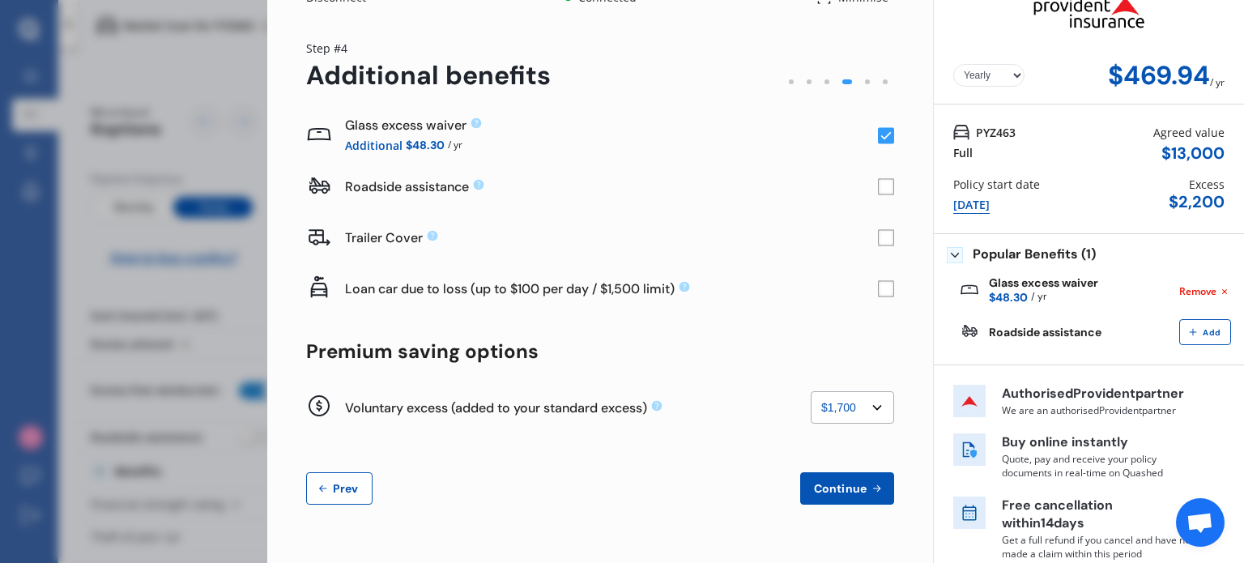
scroll to position [39, 0]
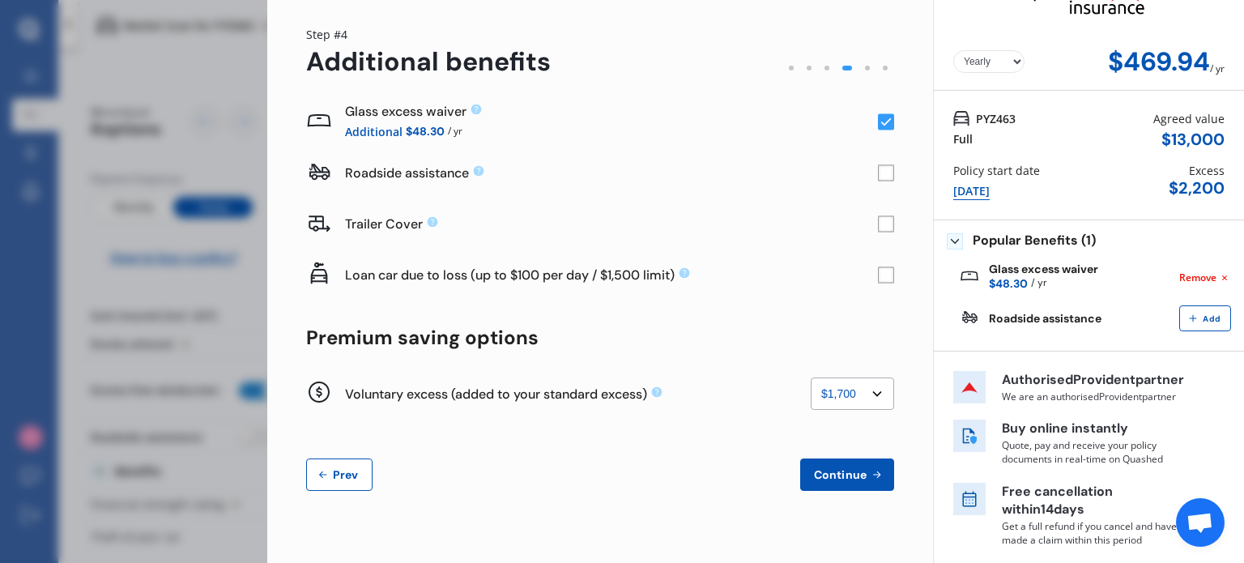
click at [811, 479] on span "Continue" at bounding box center [840, 474] width 59 height 13
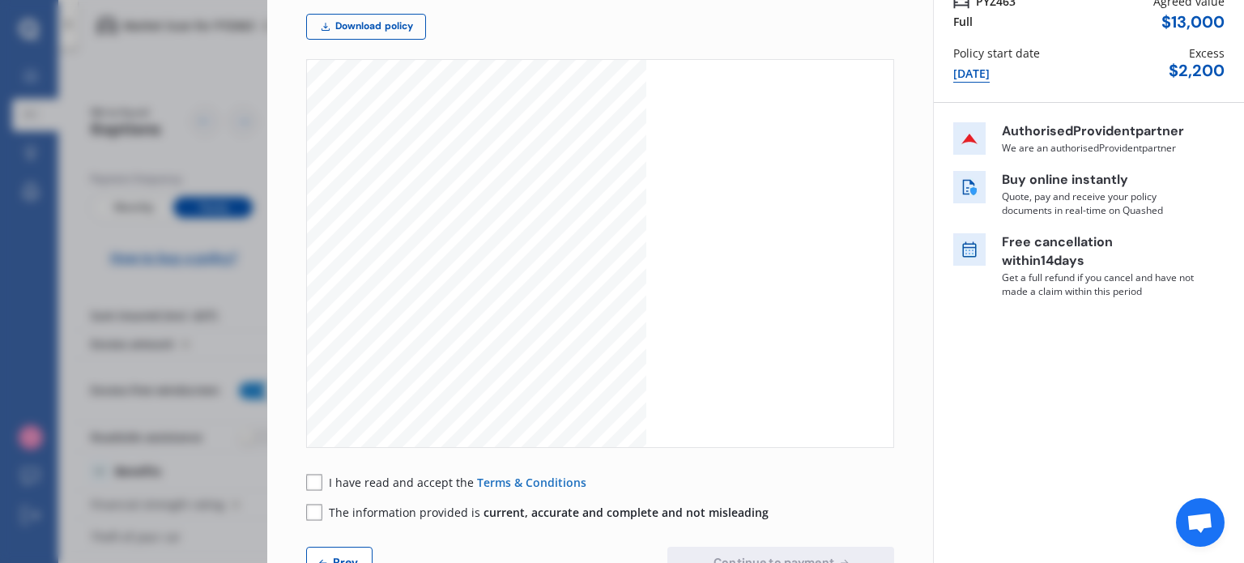
scroll to position [130, 0]
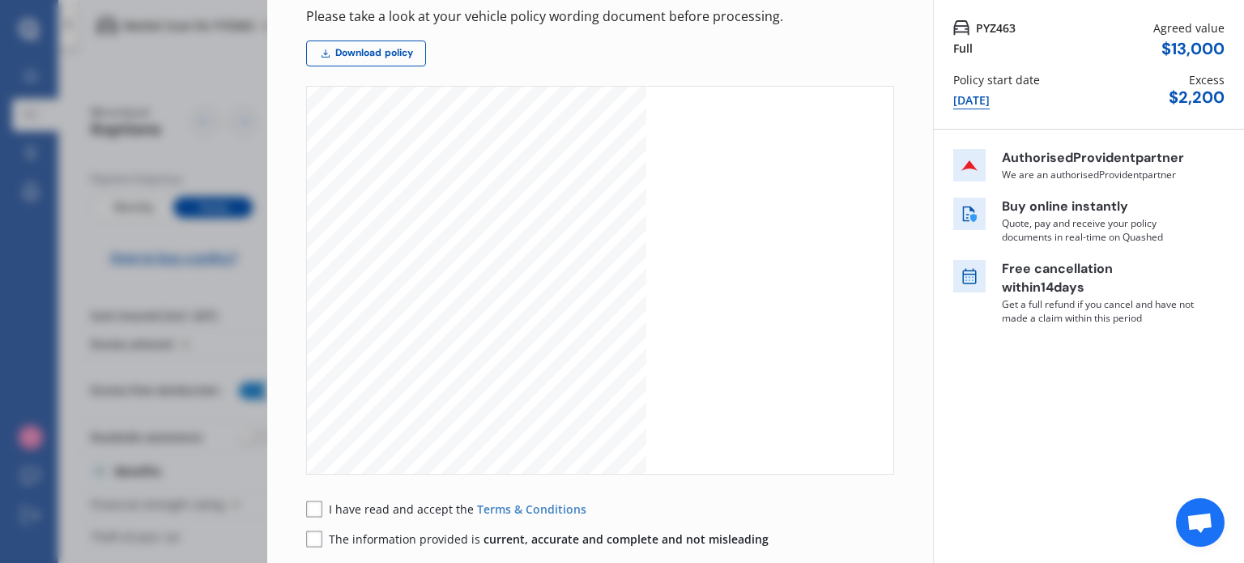
click at [405, 534] on span "The information provided is current, accurate and complete and not misleading" at bounding box center [549, 538] width 440 height 15
click at [399, 513] on span "I have read and accept the" at bounding box center [403, 508] width 148 height 15
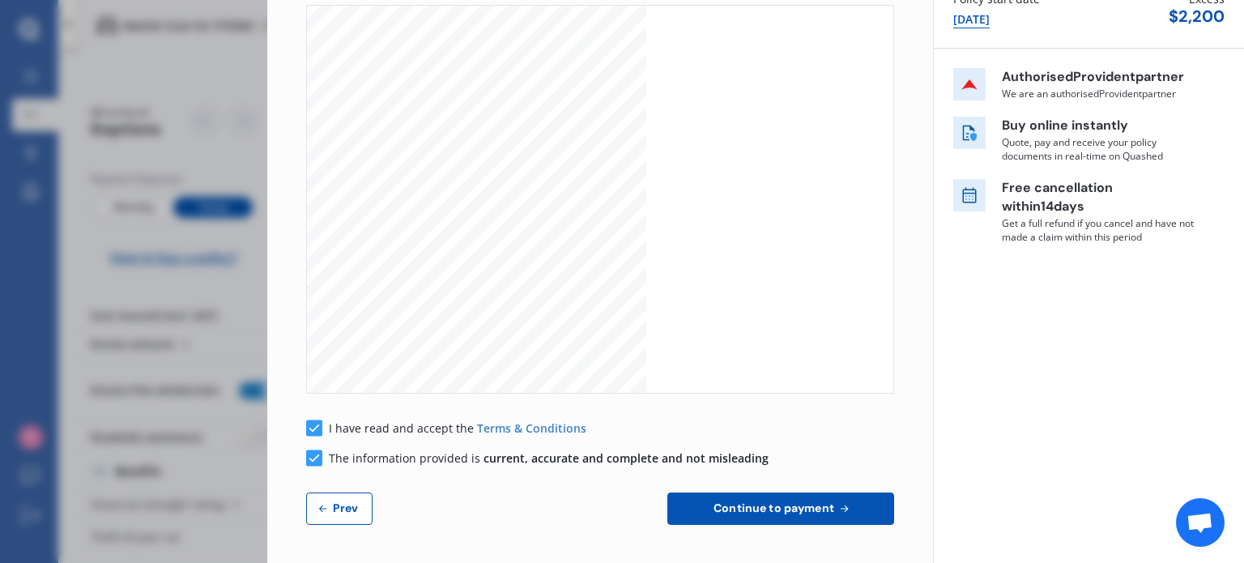
click at [780, 514] on span "Continue to payment" at bounding box center [773, 507] width 127 height 13
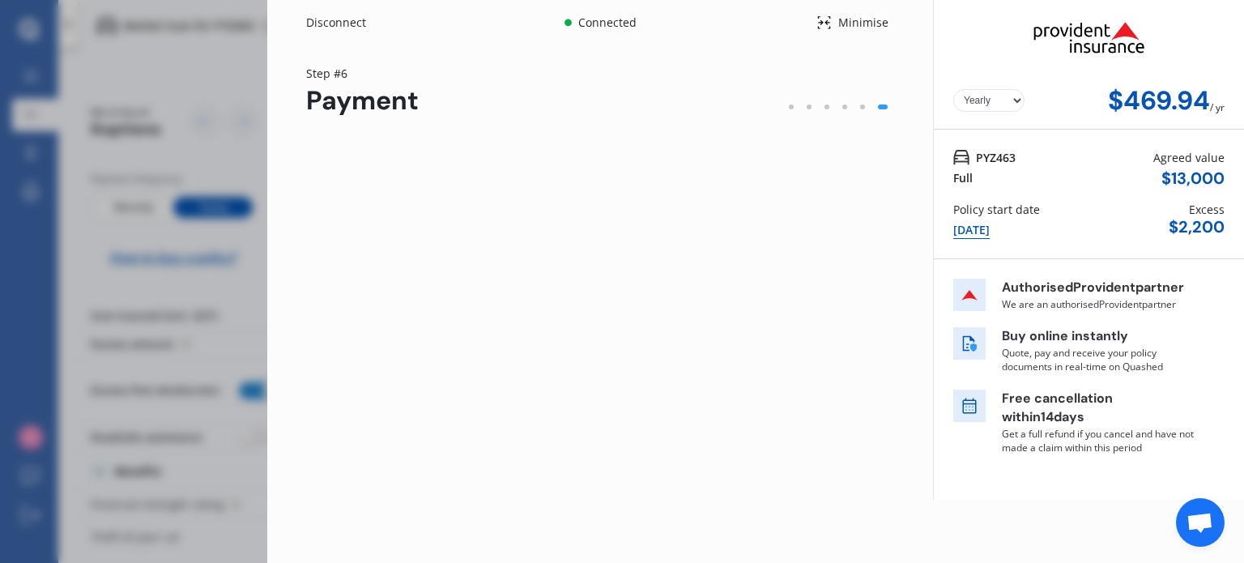
scroll to position [0, 0]
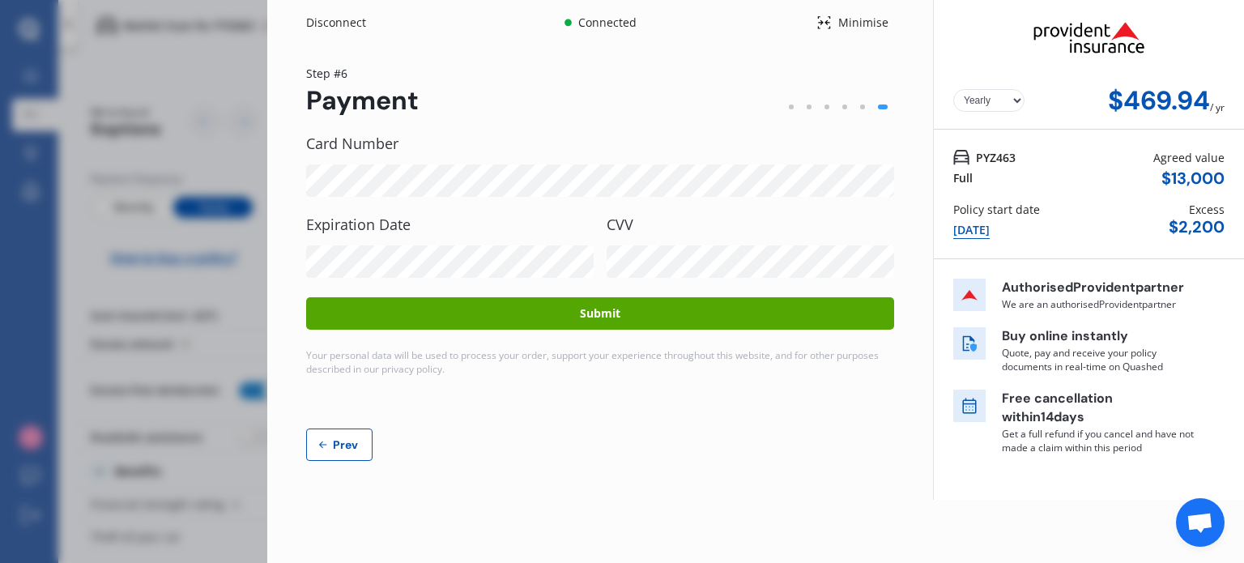
click at [529, 312] on button "Submit" at bounding box center [600, 313] width 588 height 32
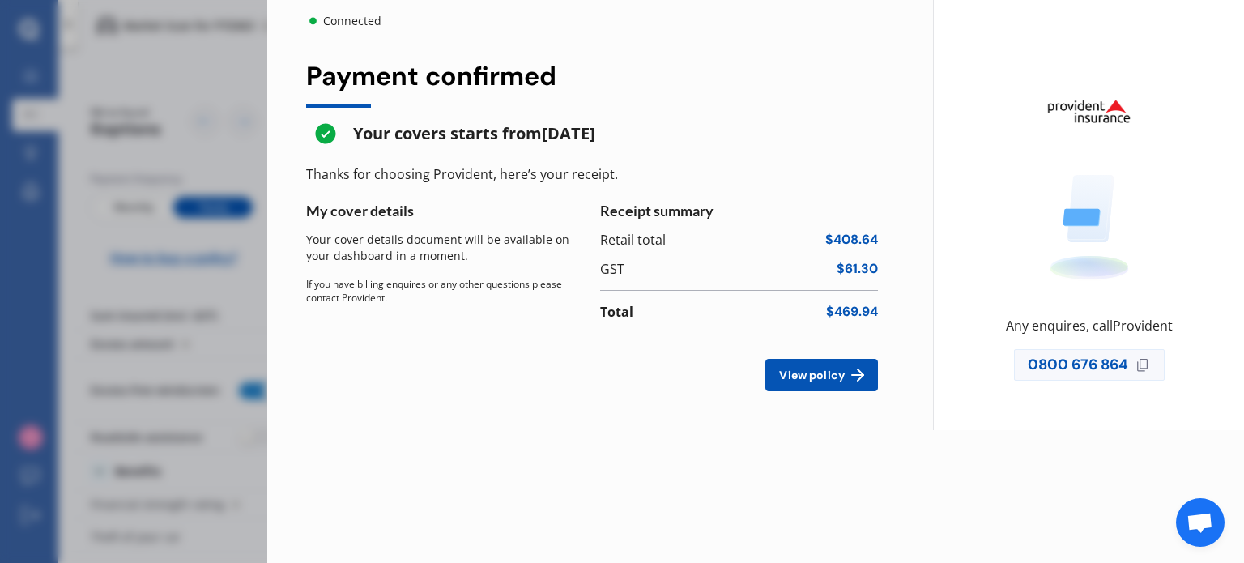
click at [789, 381] on span "View policy" at bounding box center [812, 374] width 72 height 13
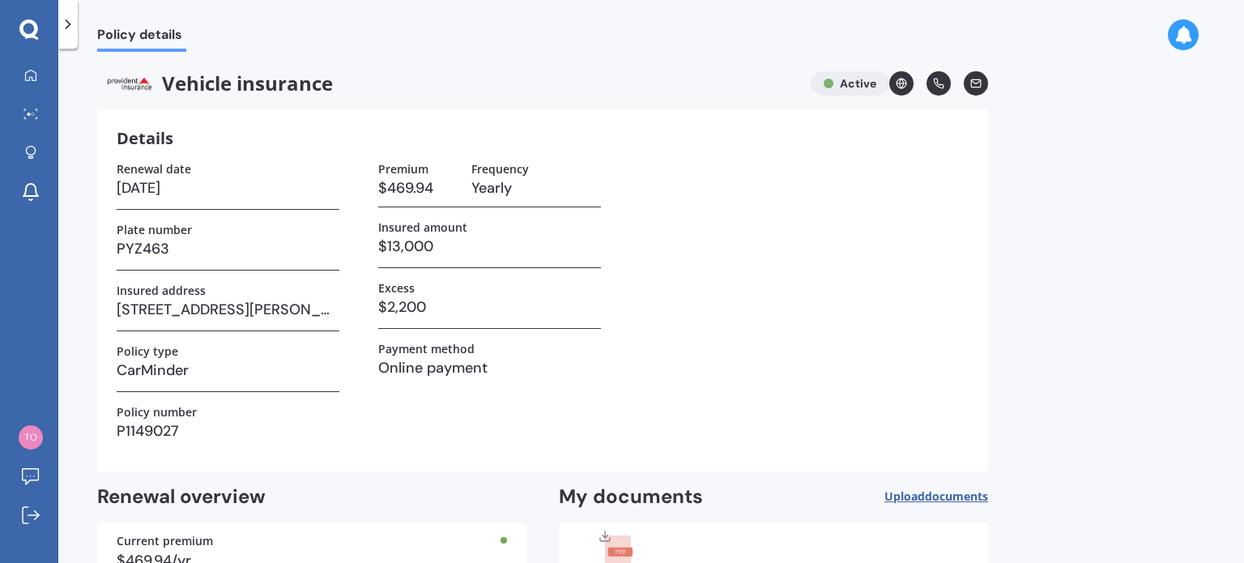
click at [975, 86] on icon at bounding box center [975, 83] width 11 height 11
click at [829, 329] on div "Renewal date [DATE] Plate number PYZ463 Insured address [STREET_ADDRESS][PERSON…" at bounding box center [543, 307] width 852 height 290
click at [24, 514] on icon at bounding box center [31, 515] width 18 height 18
